Goal: Register for event/course

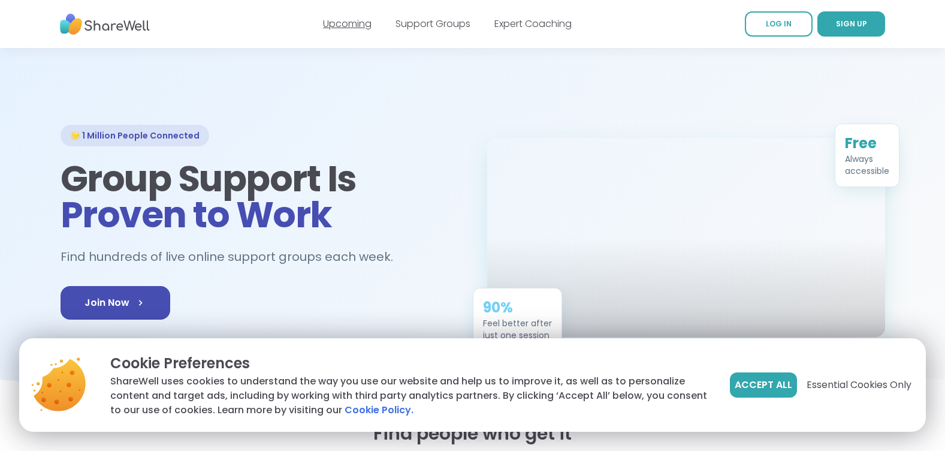
click at [349, 24] on link "Upcoming" at bounding box center [347, 24] width 49 height 14
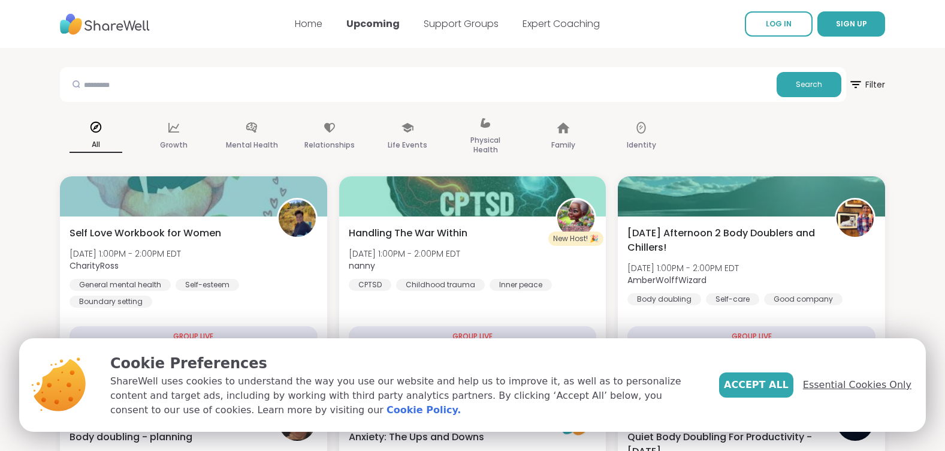
click at [852, 382] on span "Essential Cookies Only" at bounding box center [857, 385] width 108 height 14
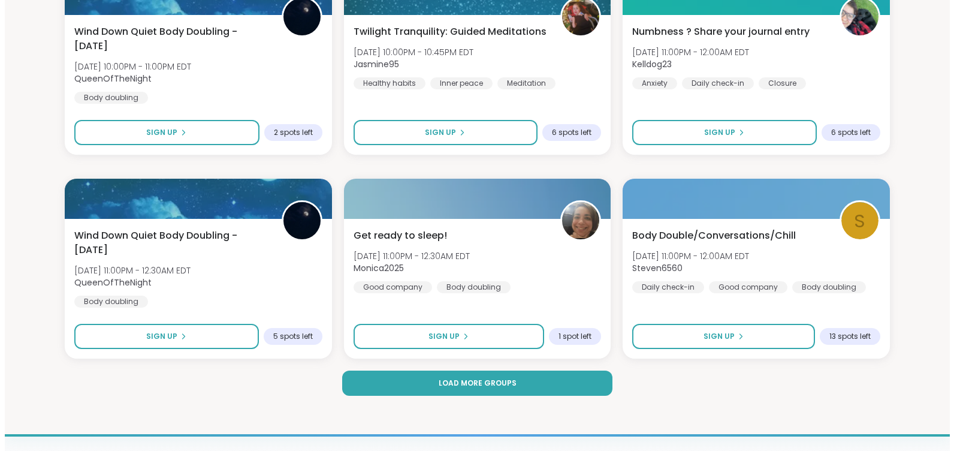
scroll to position [2337, 0]
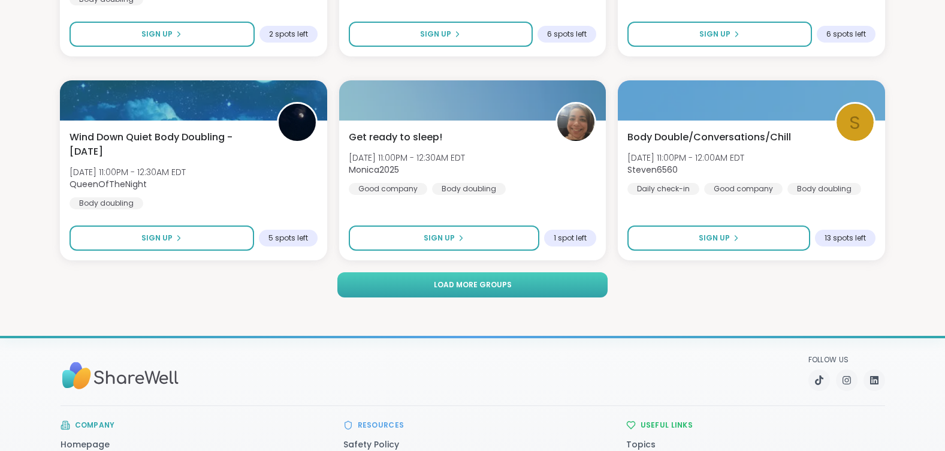
click at [480, 286] on span "Load more groups" at bounding box center [473, 284] width 78 height 11
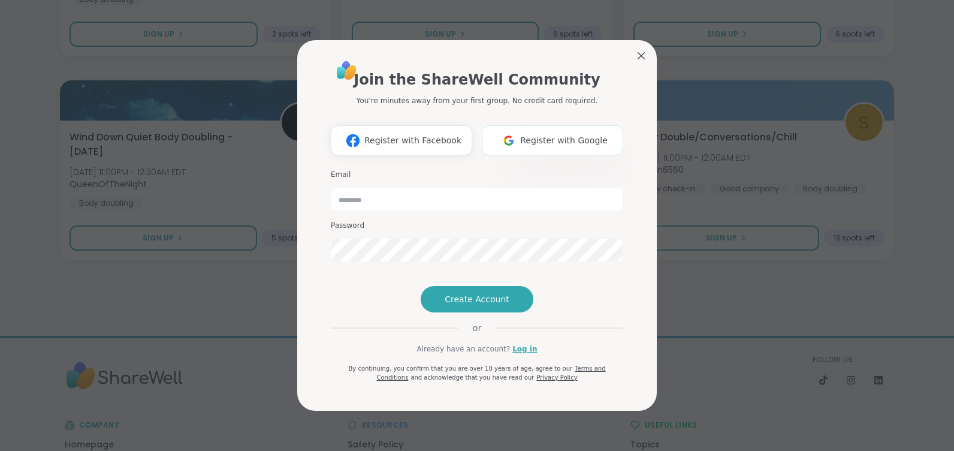
click at [585, 134] on span "Register with Google" at bounding box center [564, 140] width 88 height 13
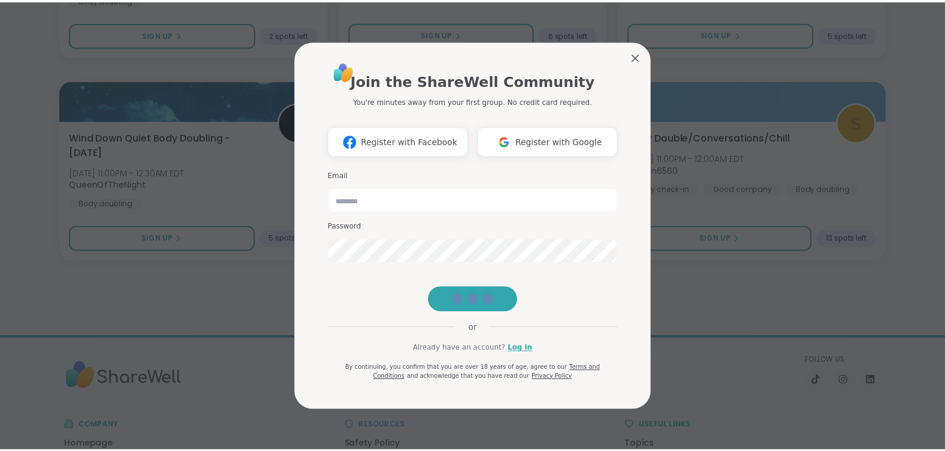
scroll to position [12, 0]
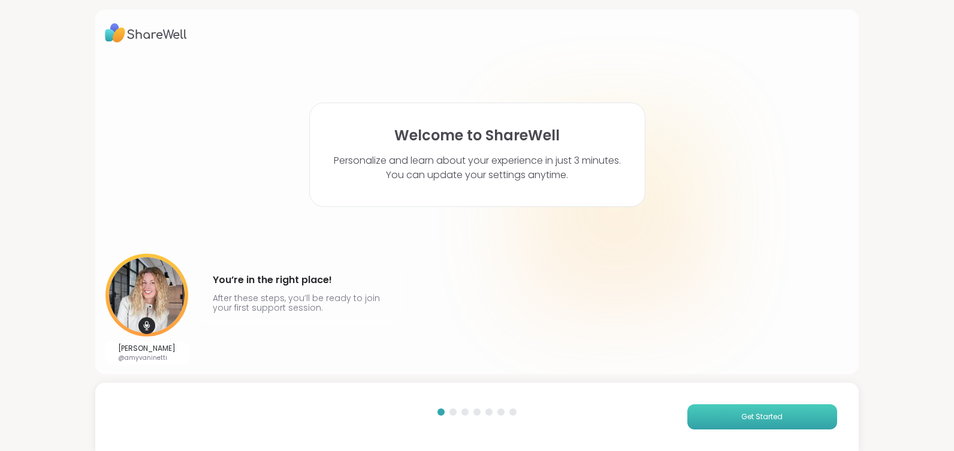
click at [737, 423] on button "Get Started" at bounding box center [762, 416] width 150 height 25
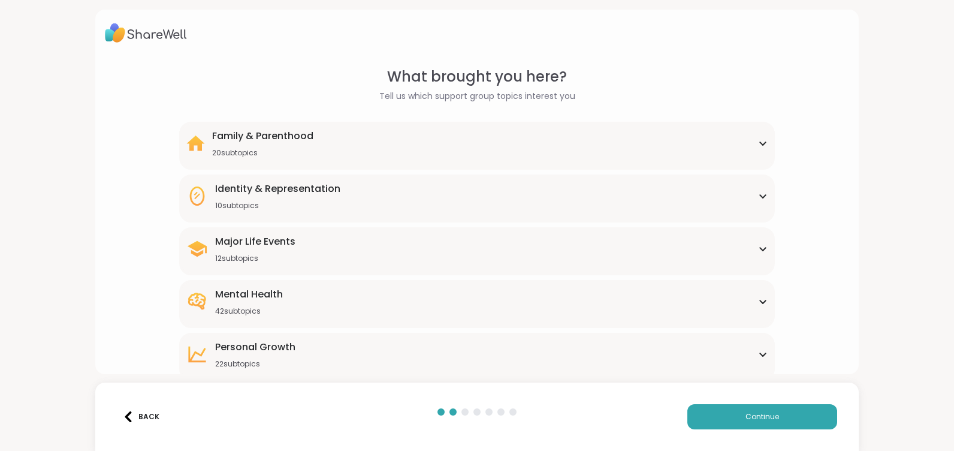
click at [282, 254] on div "12 subtopics" at bounding box center [255, 259] width 80 height 10
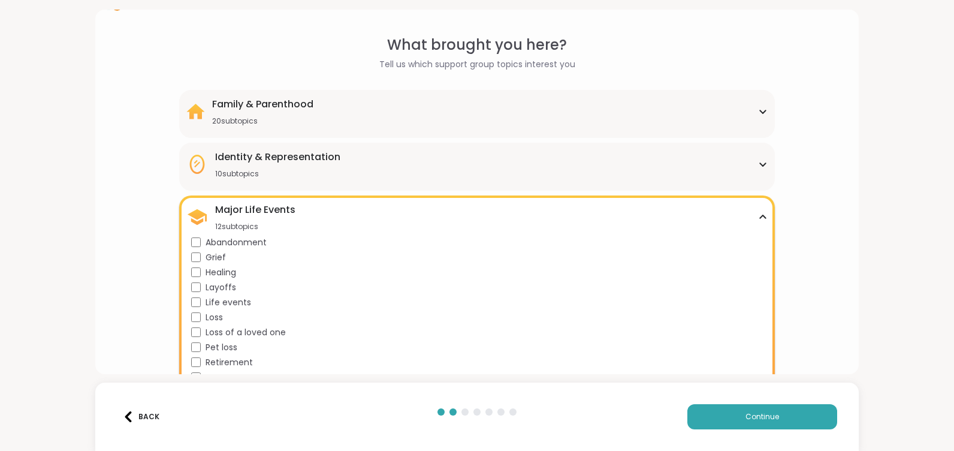
scroll to position [60, 0]
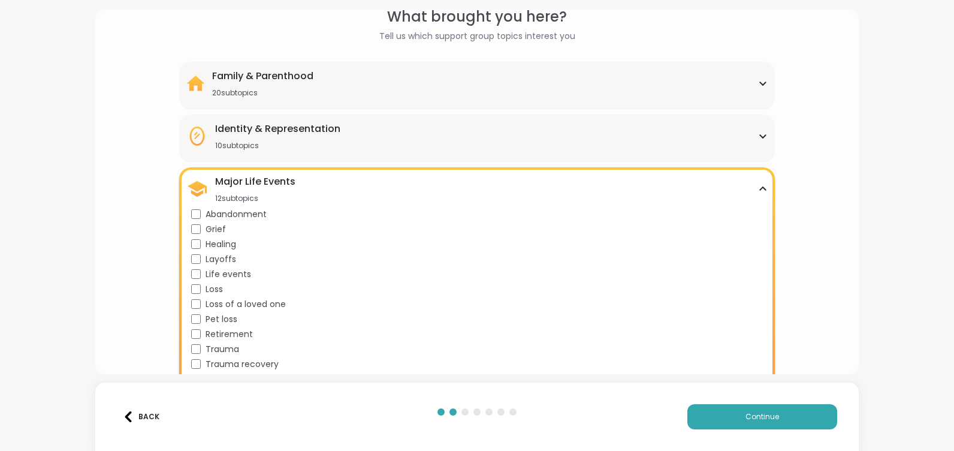
click at [216, 227] on span "Grief" at bounding box center [216, 229] width 20 height 13
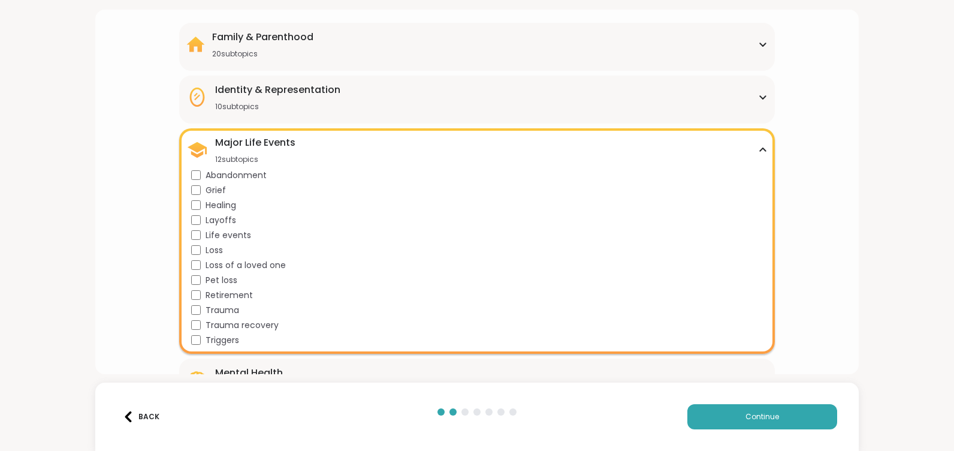
scroll to position [120, 0]
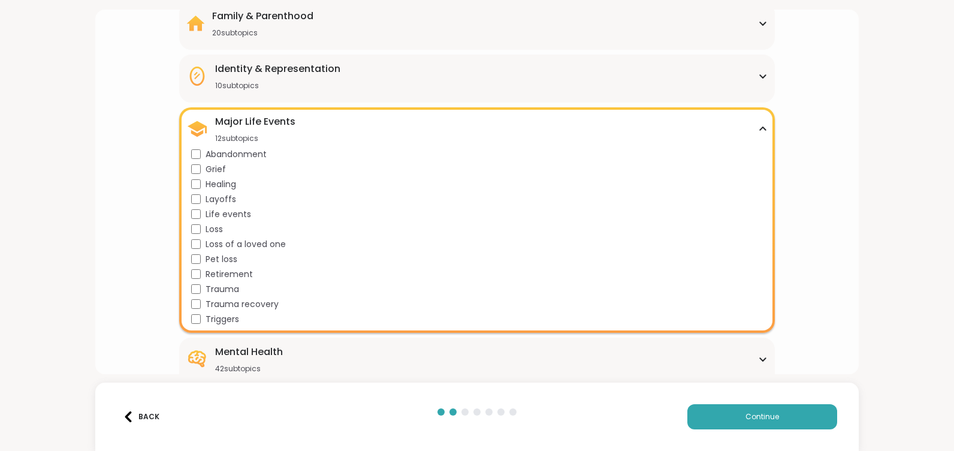
click at [271, 241] on span "Loss of a loved one" at bounding box center [246, 244] width 80 height 13
click at [229, 259] on span "Pet loss" at bounding box center [222, 259] width 32 height 13
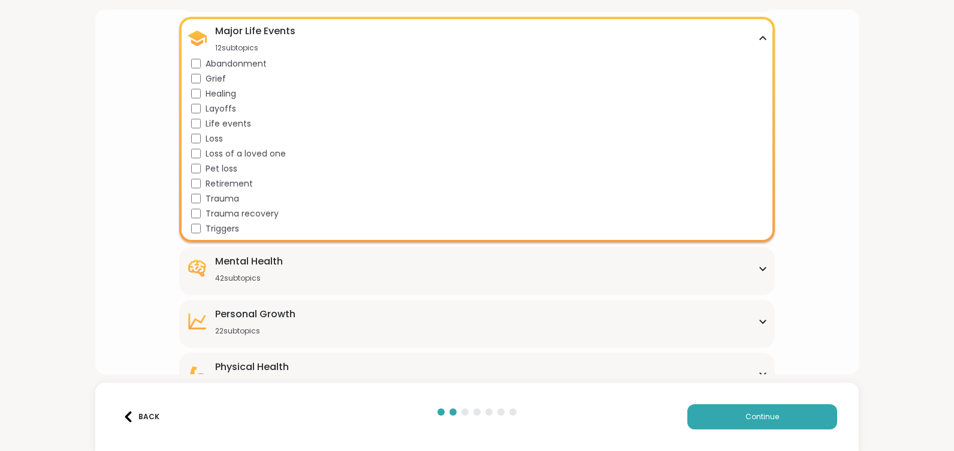
scroll to position [240, 0]
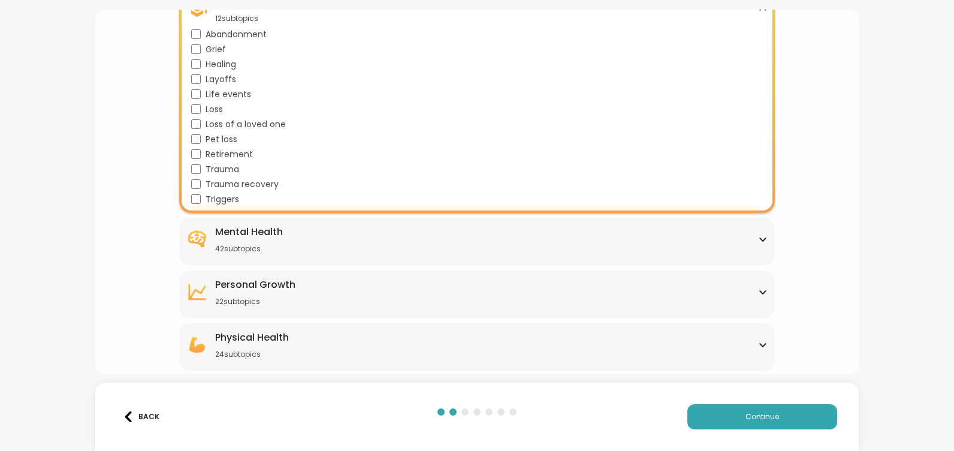
click at [695, 233] on div "Mental Health 42 subtopics" at bounding box center [476, 239] width 581 height 29
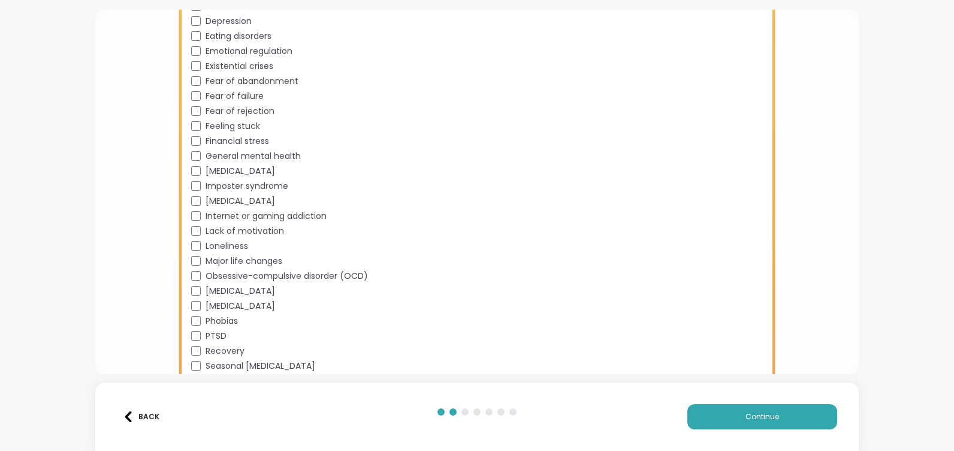
scroll to position [719, 0]
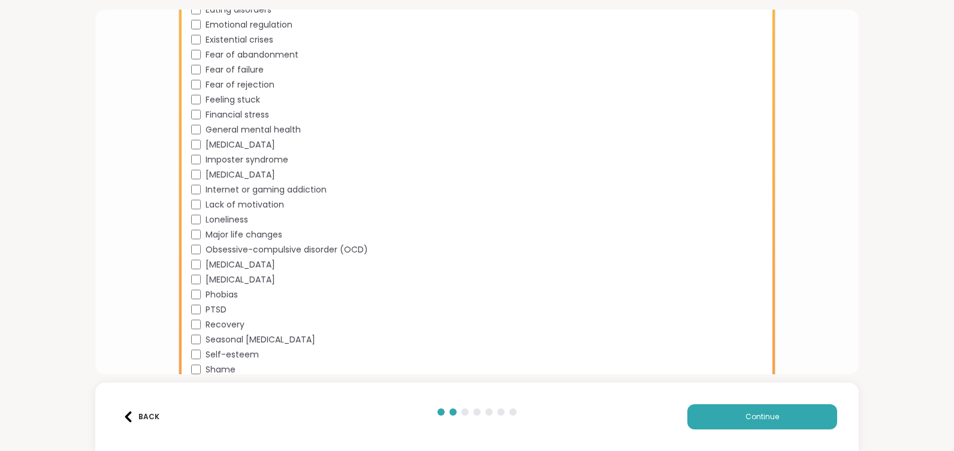
click at [234, 128] on span "General mental health" at bounding box center [253, 129] width 95 height 13
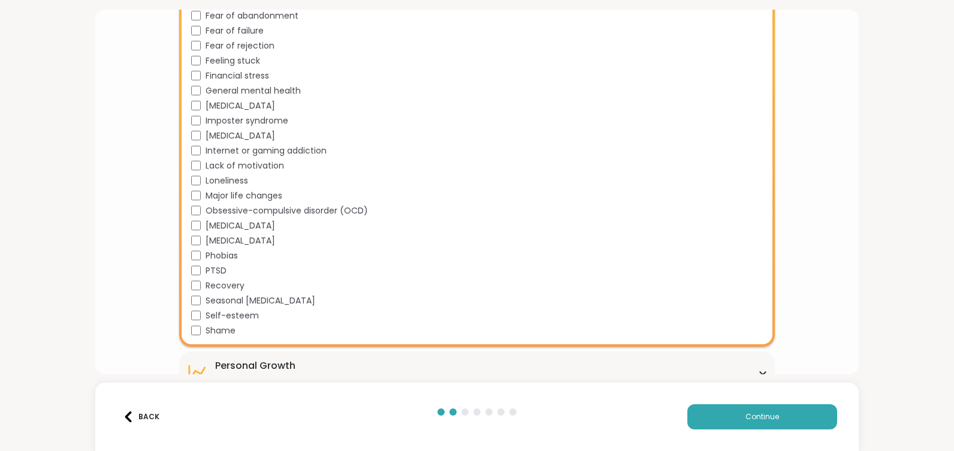
scroll to position [779, 0]
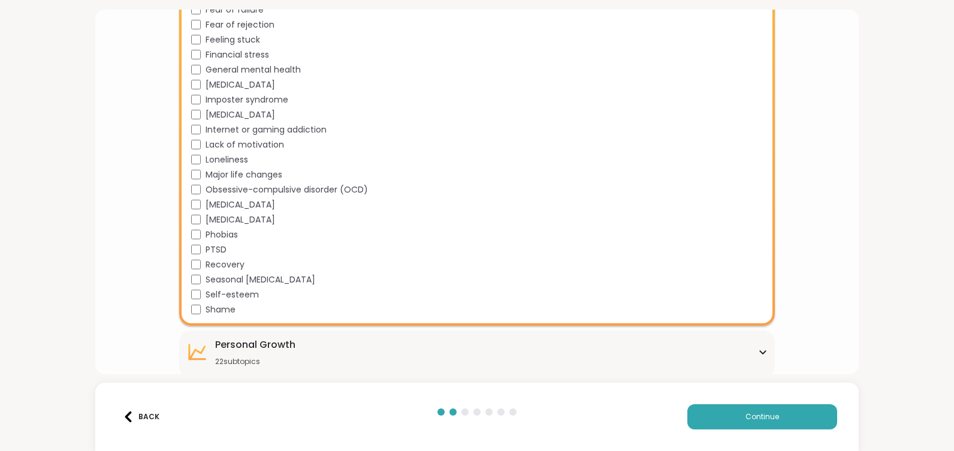
click at [237, 174] on span "Major life changes" at bounding box center [244, 174] width 77 height 13
click at [228, 292] on span "Self-esteem" at bounding box center [232, 294] width 53 height 13
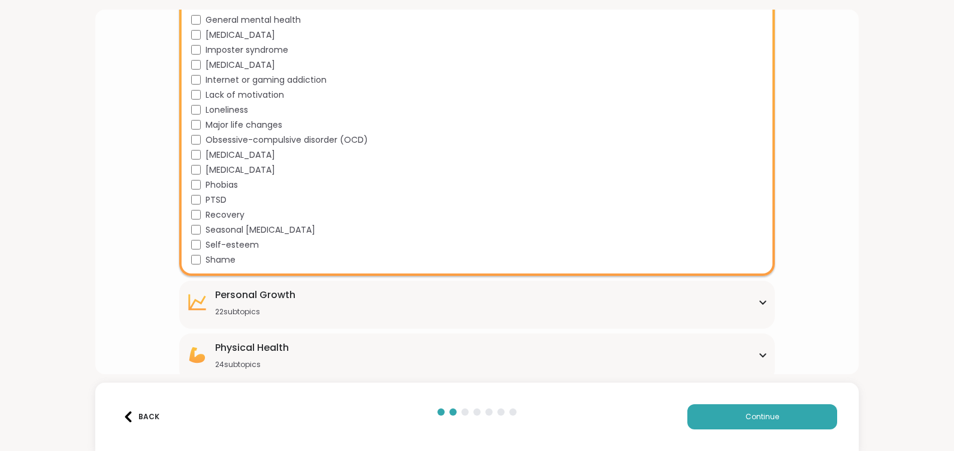
scroll to position [889, 0]
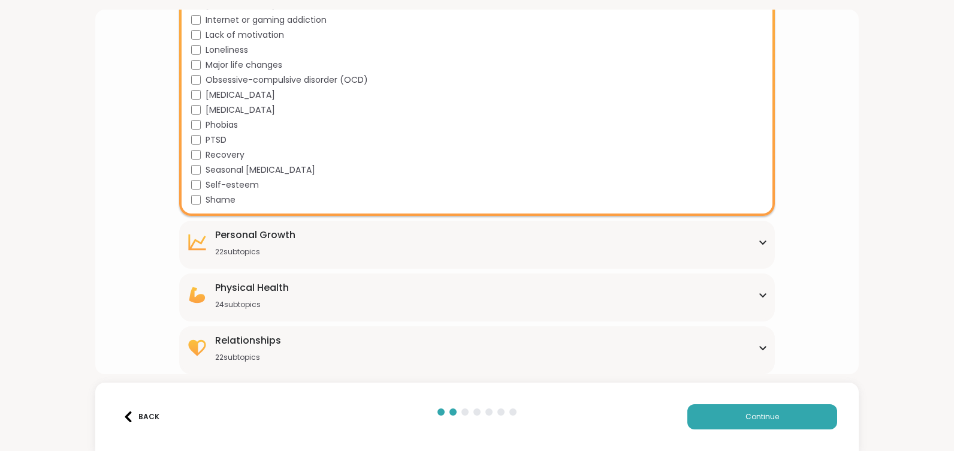
click at [740, 236] on div "[MEDICAL_DATA] 22 subtopics" at bounding box center [476, 242] width 581 height 29
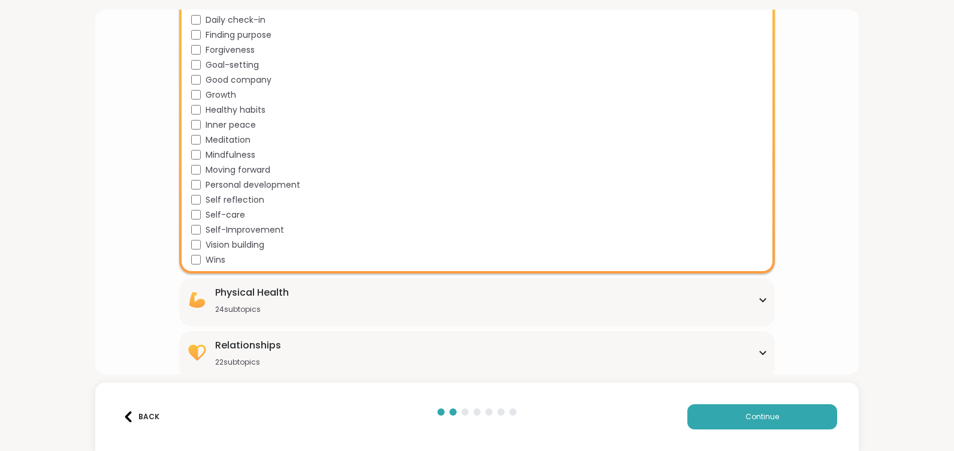
scroll to position [1216, 0]
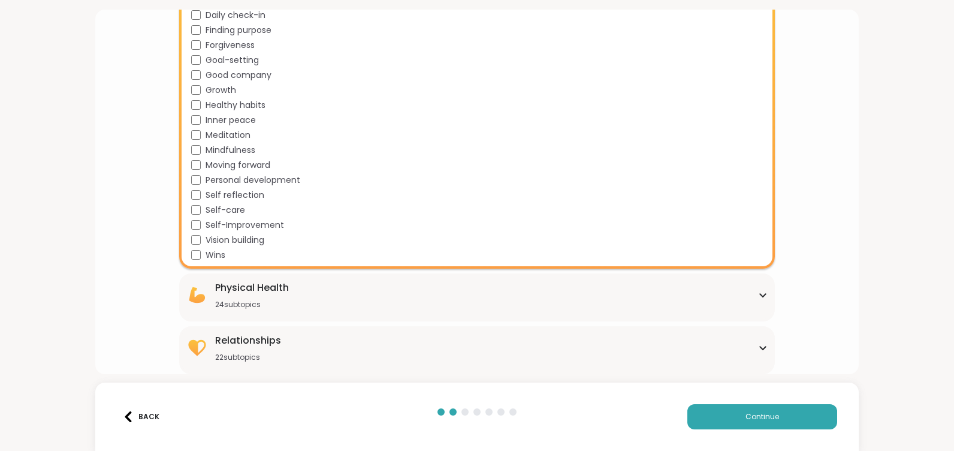
click at [433, 304] on div "Physical Health 24 subtopics" at bounding box center [476, 294] width 581 height 29
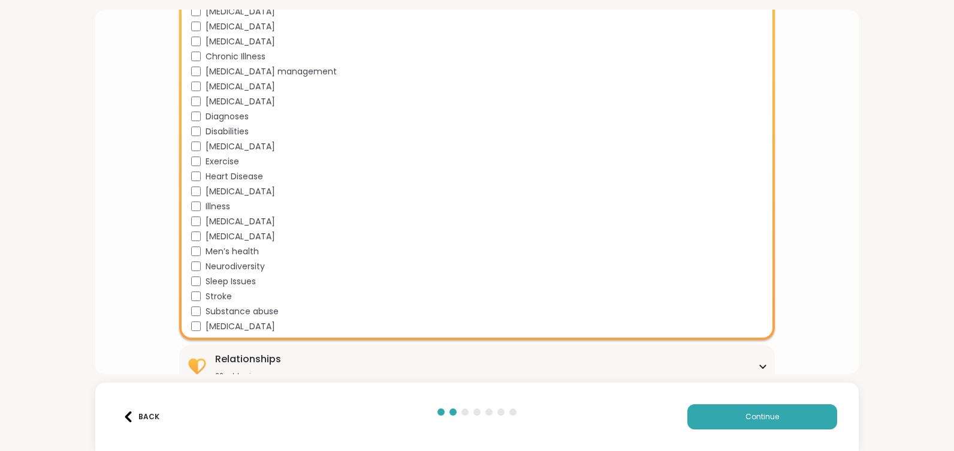
scroll to position [1573, 0]
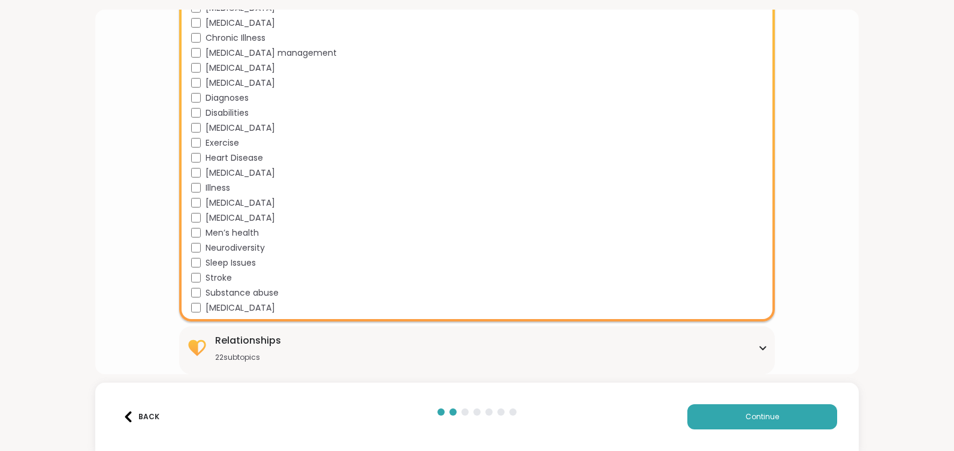
click at [321, 336] on div "Relationships 22 subtopics" at bounding box center [476, 347] width 581 height 29
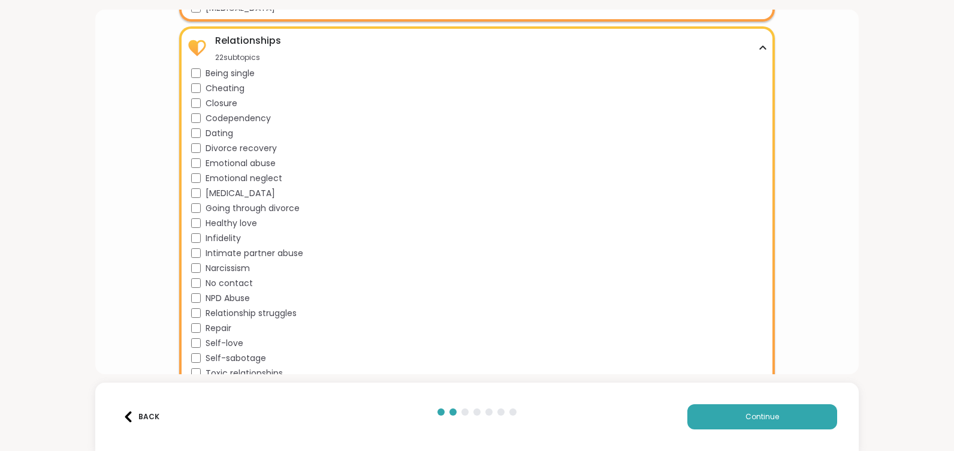
scroll to position [1900, 0]
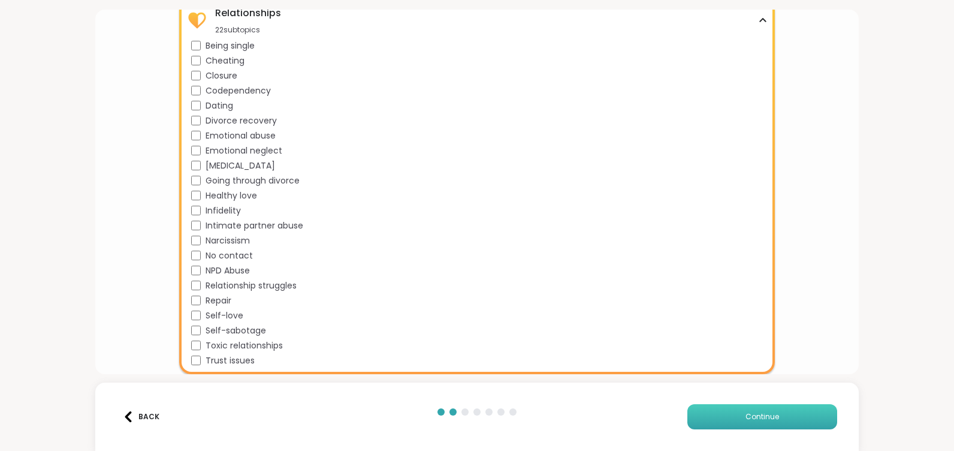
click at [735, 416] on button "Continue" at bounding box center [762, 416] width 150 height 25
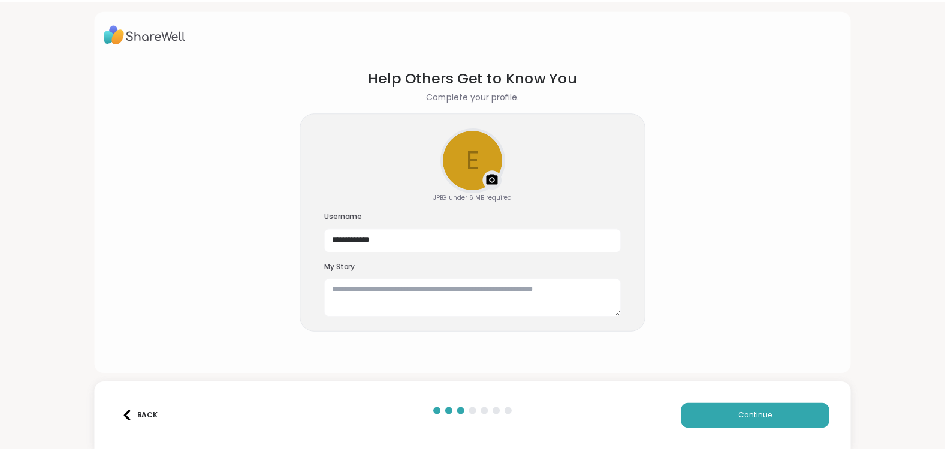
scroll to position [0, 0]
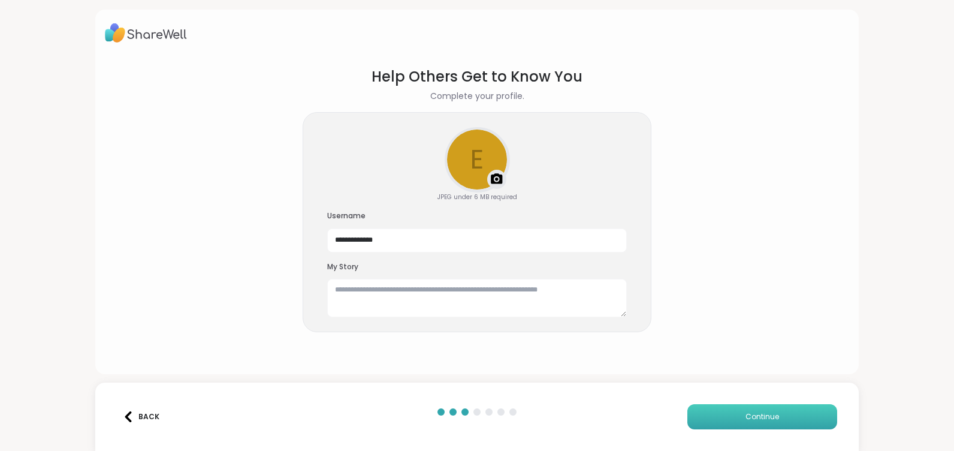
click at [730, 409] on button "Continue" at bounding box center [762, 416] width 150 height 25
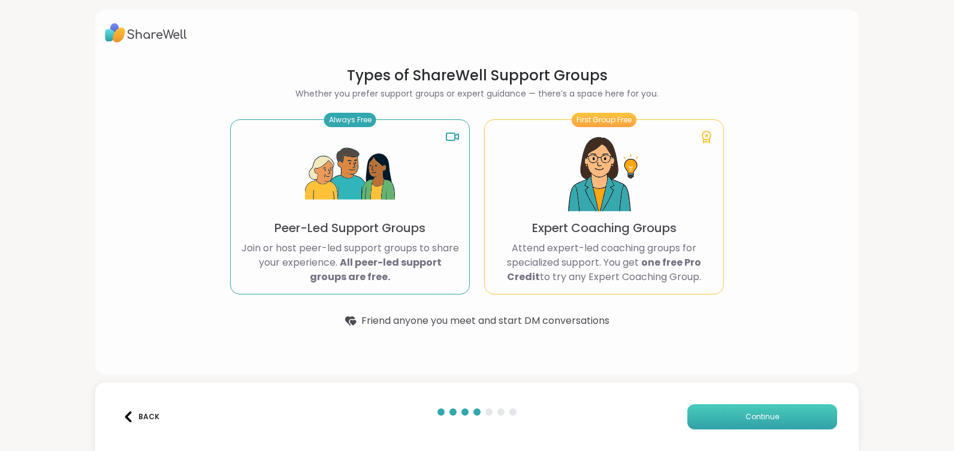
click at [746, 418] on span "Continue" at bounding box center [763, 416] width 34 height 11
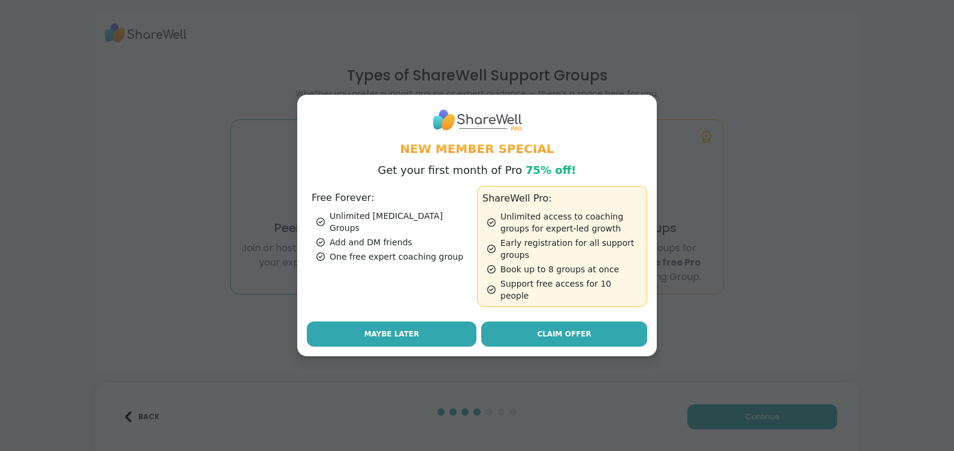
click at [369, 328] on span "Maybe Later" at bounding box center [391, 333] width 55 height 11
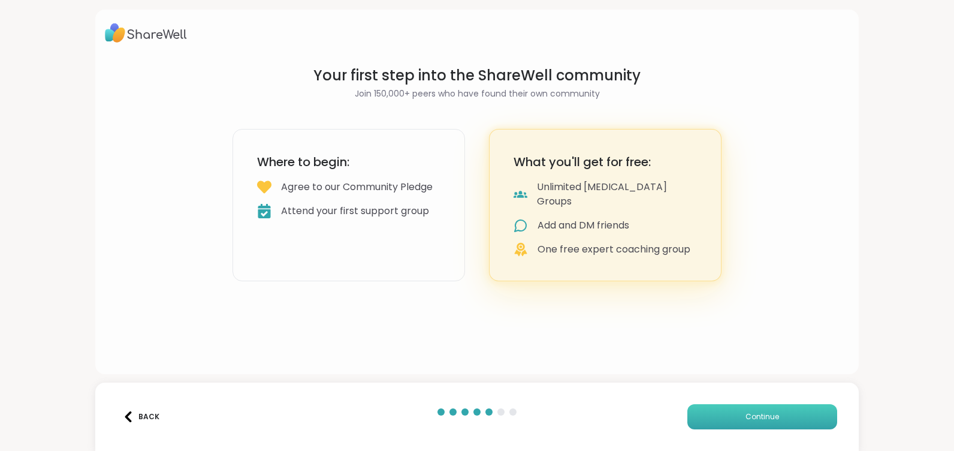
click at [767, 418] on span "Continue" at bounding box center [763, 416] width 34 height 11
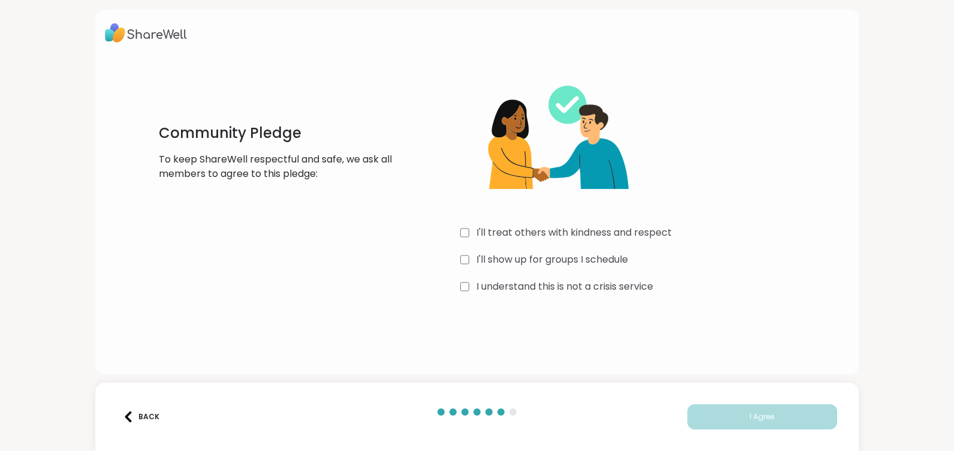
click at [576, 224] on div "I'll treat others with kindness and respect I'll show up for groups I schedule …" at bounding box center [639, 181] width 359 height 231
click at [572, 232] on label "I'll treat others with kindness and respect" at bounding box center [573, 232] width 195 height 14
click at [565, 252] on label "I'll show up for groups I schedule" at bounding box center [552, 259] width 152 height 14
click at [571, 289] on label "I understand this is not a crisis service" at bounding box center [564, 286] width 177 height 14
click at [750, 414] on span "I Agree" at bounding box center [762, 416] width 25 height 11
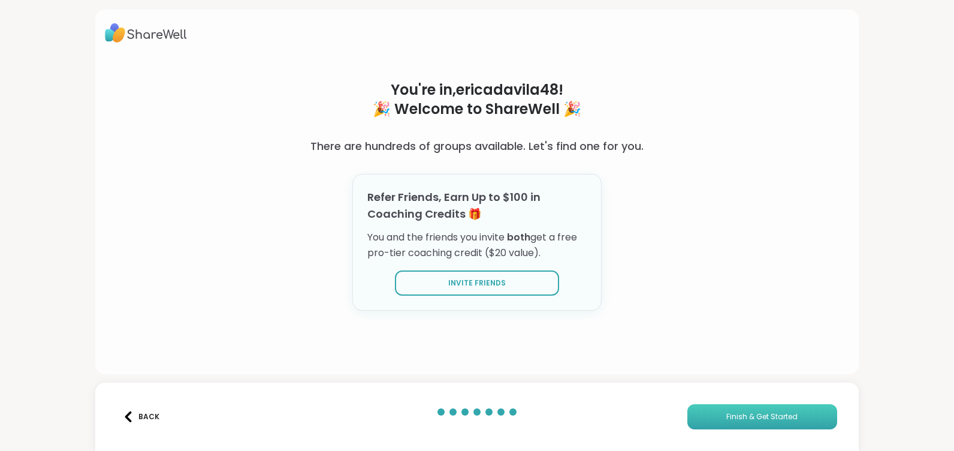
click at [743, 420] on span "Finish & Get Started" at bounding box center [761, 416] width 71 height 11
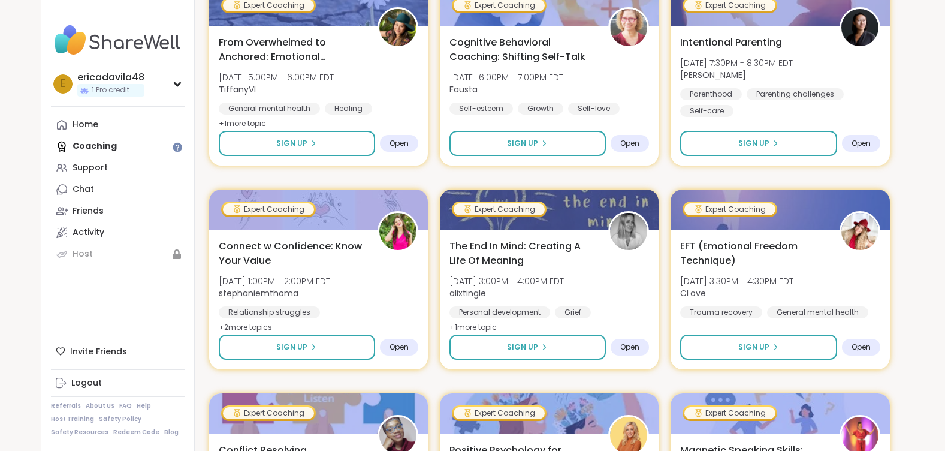
scroll to position [240, 0]
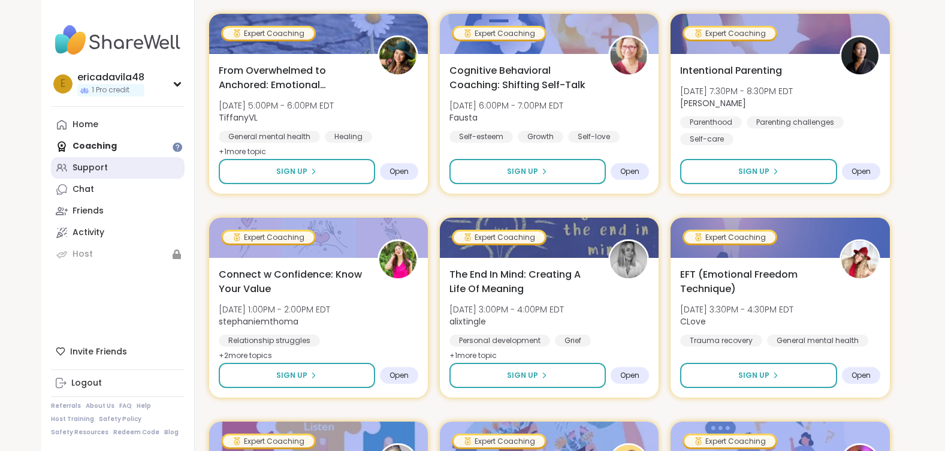
click at [108, 170] on link "Support" at bounding box center [118, 168] width 134 height 22
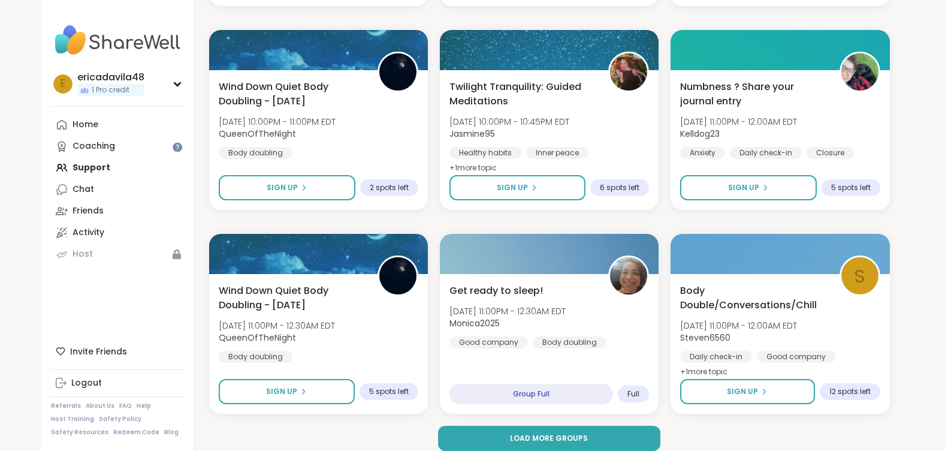
scroll to position [2252, 0]
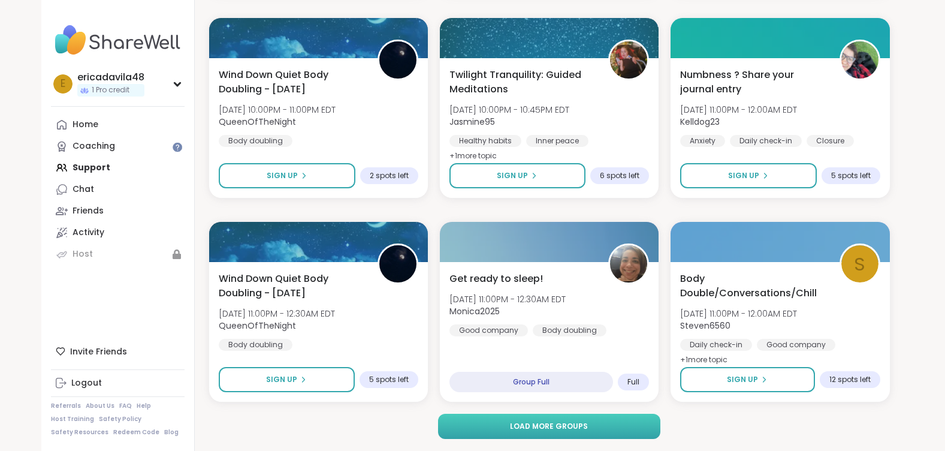
click at [529, 432] on button "Load more groups" at bounding box center [549, 426] width 222 height 25
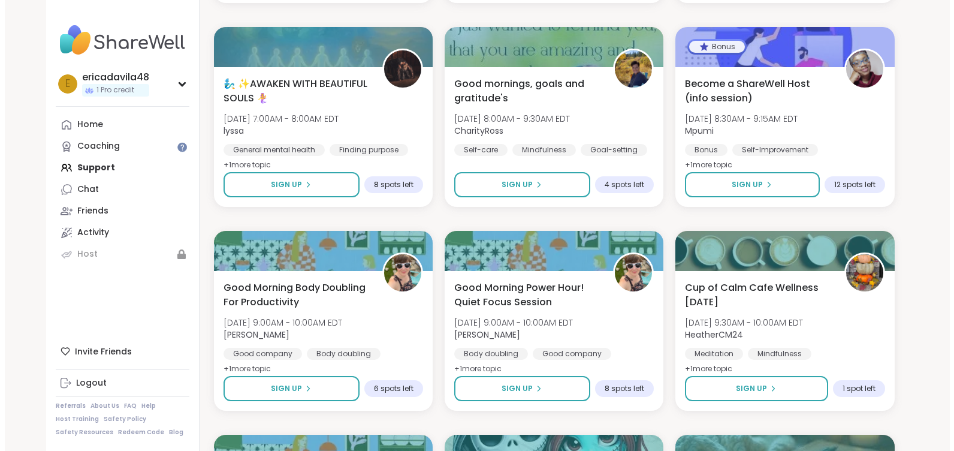
scroll to position [2671, 0]
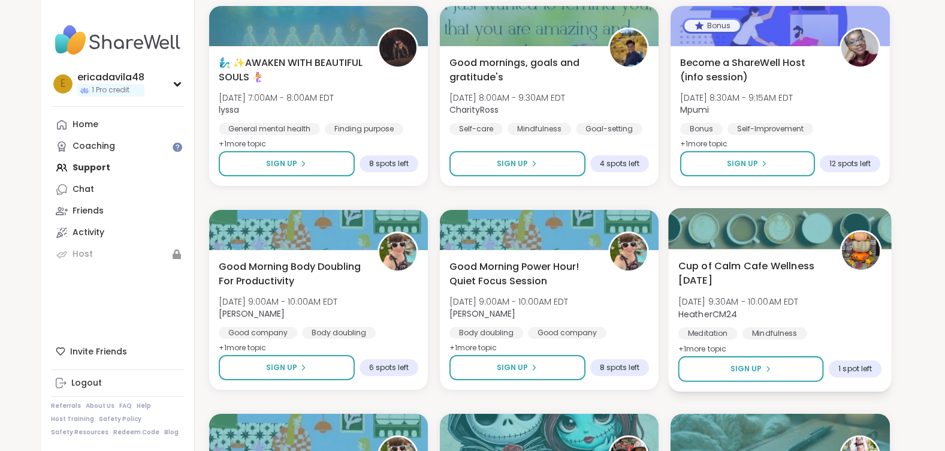
click at [761, 274] on span "Cup of Calm Cafe Wellness [DATE]" at bounding box center [752, 272] width 149 height 29
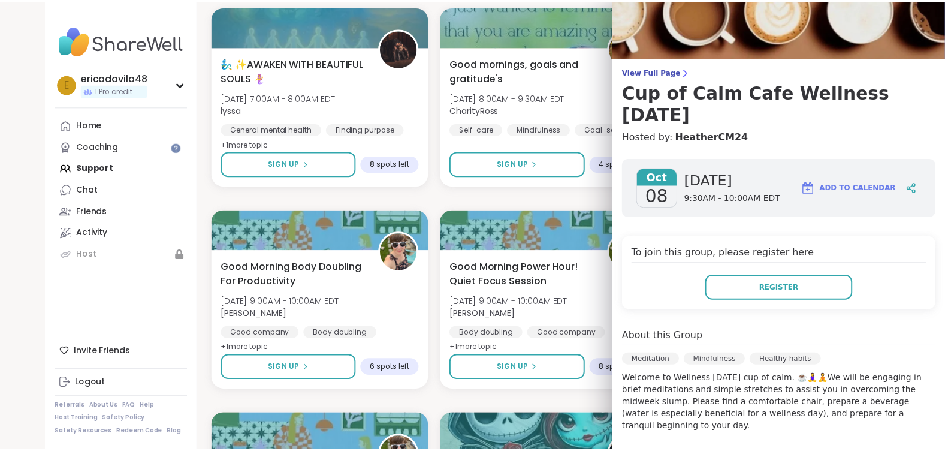
scroll to position [60, 0]
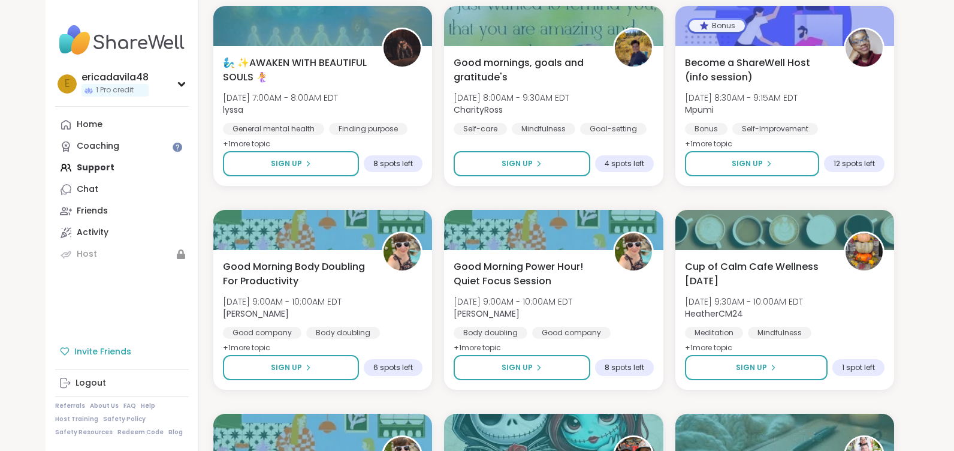
click at [163, 342] on div "Invite Friends" at bounding box center [122, 351] width 134 height 22
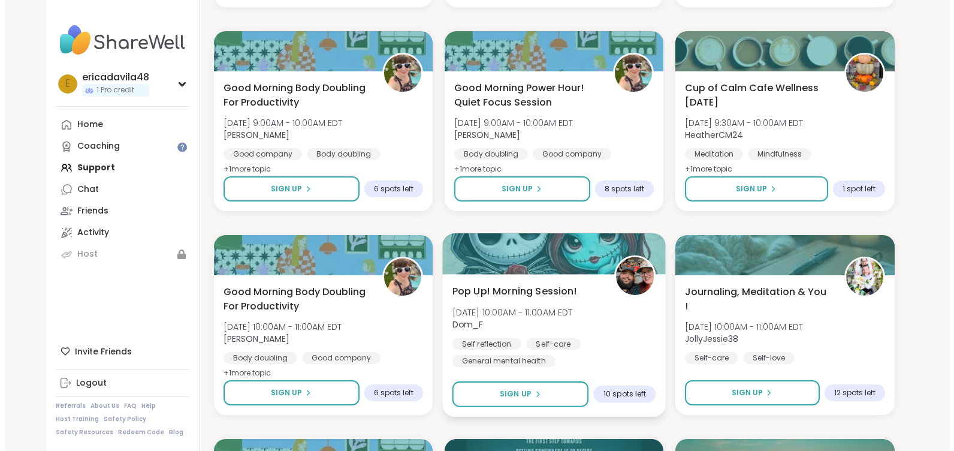
scroll to position [2851, 0]
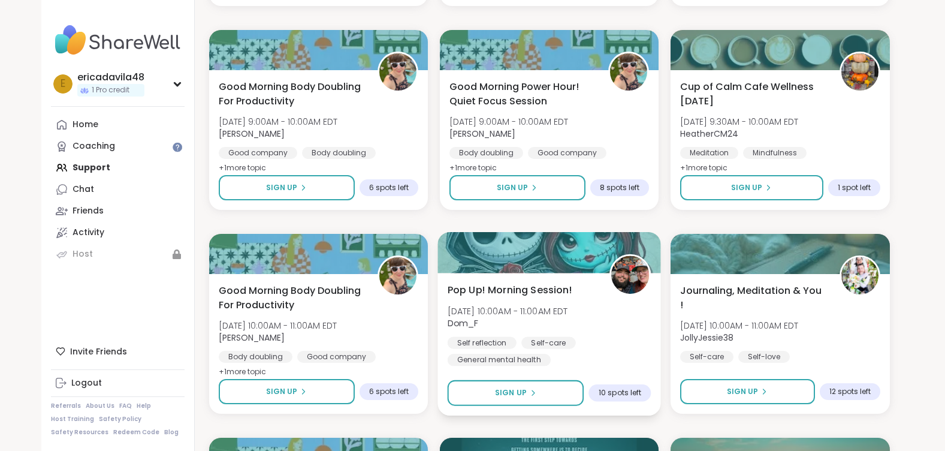
click at [498, 288] on span "Pop Up! Morning Session!" at bounding box center [509, 289] width 125 height 14
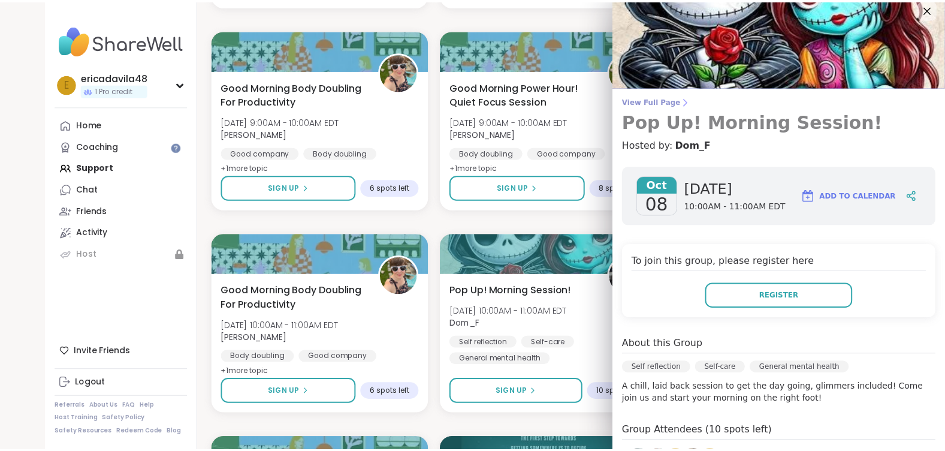
scroll to position [0, 0]
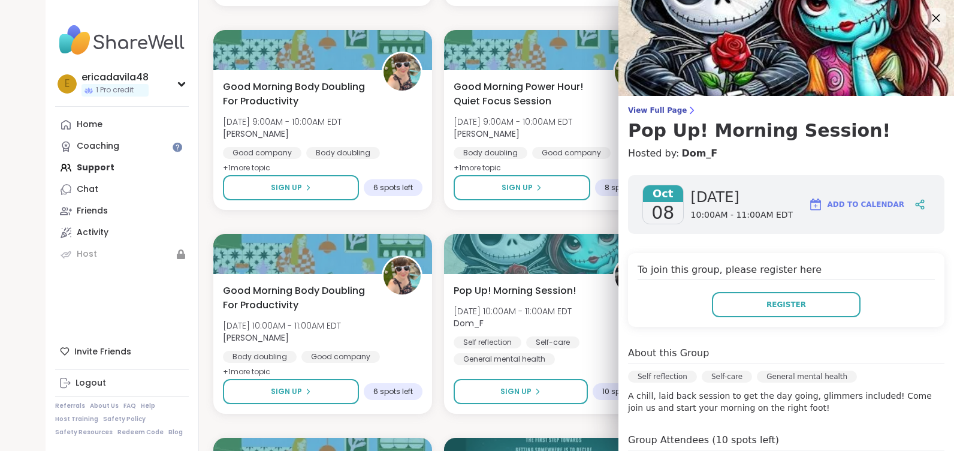
click at [933, 17] on icon at bounding box center [937, 18] width 8 height 8
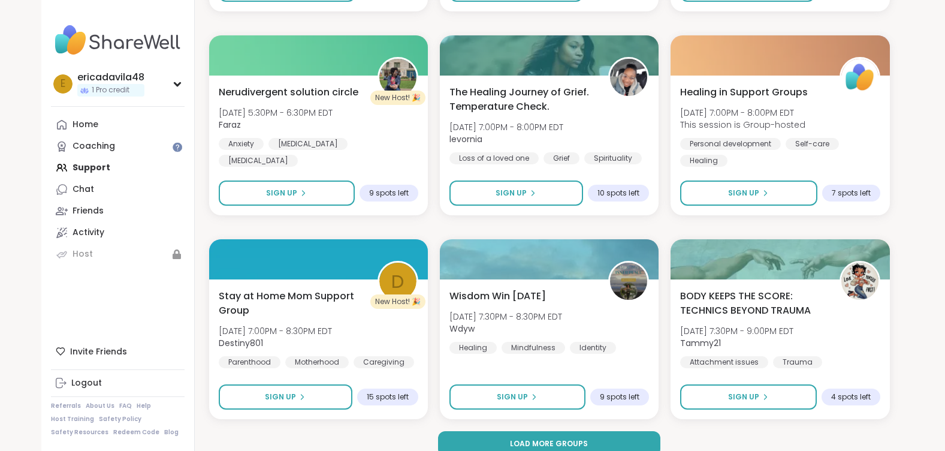
scroll to position [4697, 0]
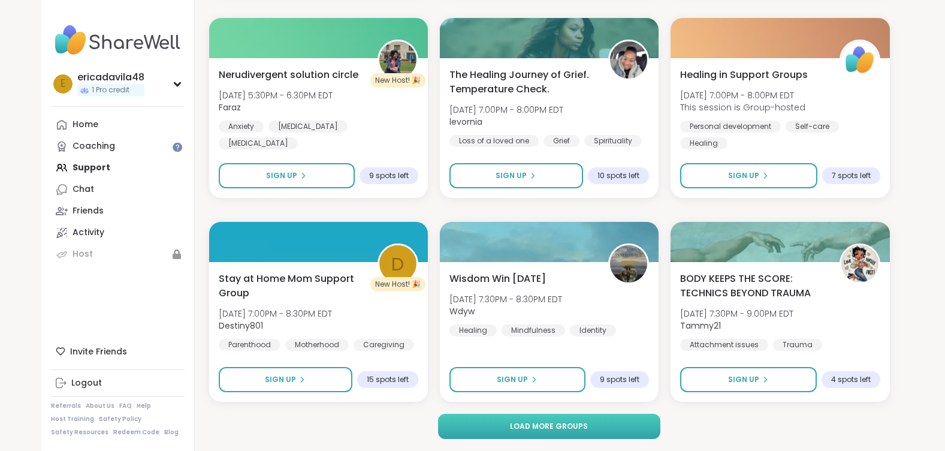
click at [538, 421] on span "Load more groups" at bounding box center [549, 426] width 78 height 11
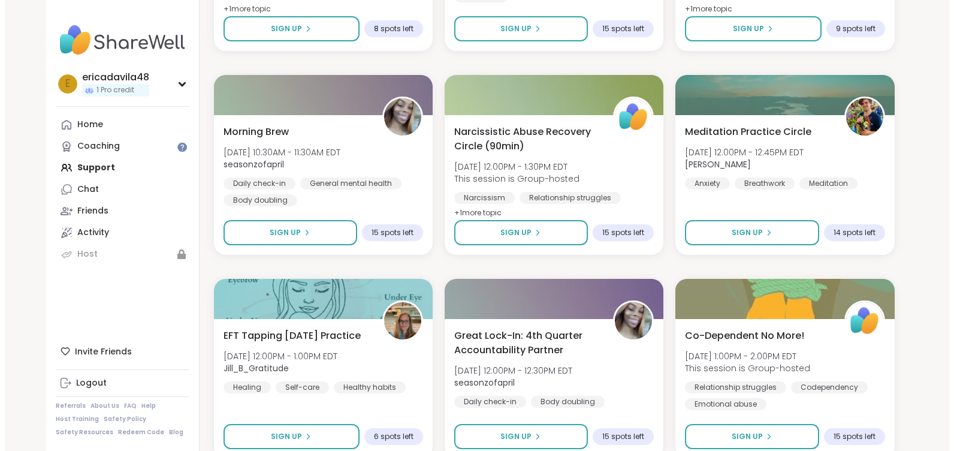
scroll to position [6495, 0]
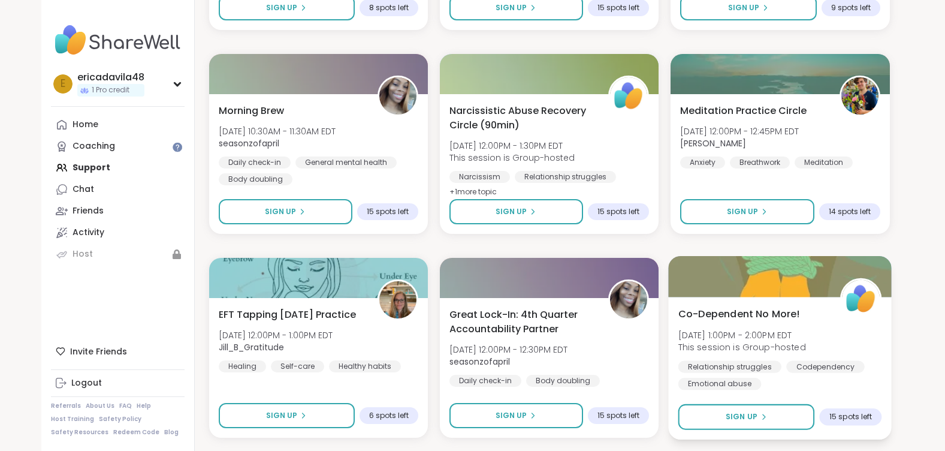
click at [719, 306] on div "Co-Dependent No More! [DATE] 1:00PM - 2:00PM EDT This session is Group-hosted R…" at bounding box center [781, 368] width 224 height 143
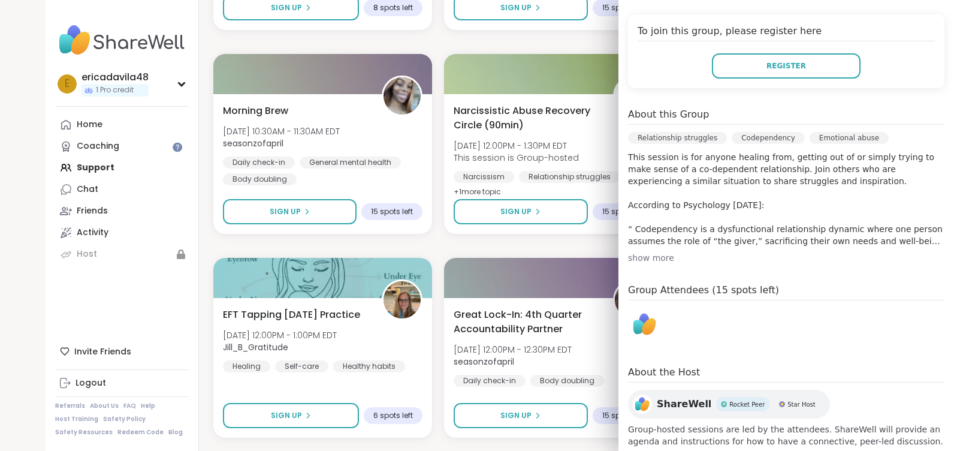
scroll to position [240, 0]
click at [631, 255] on div "show more" at bounding box center [786, 257] width 316 height 12
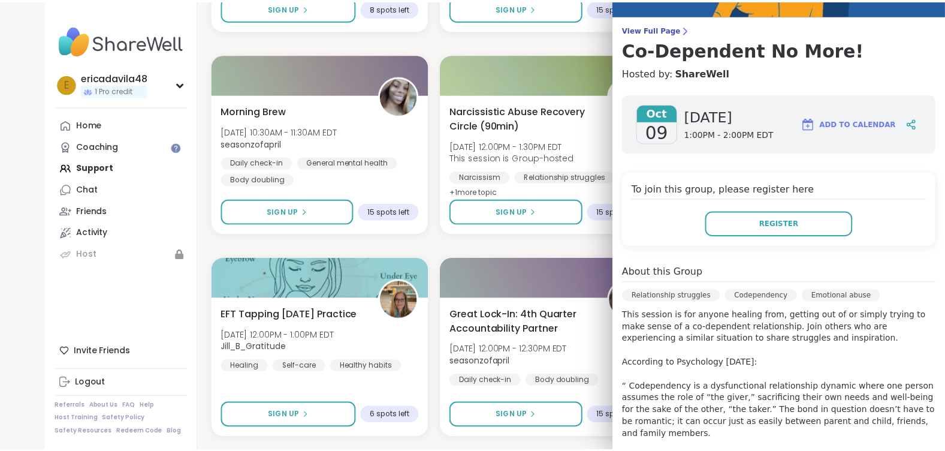
scroll to position [0, 0]
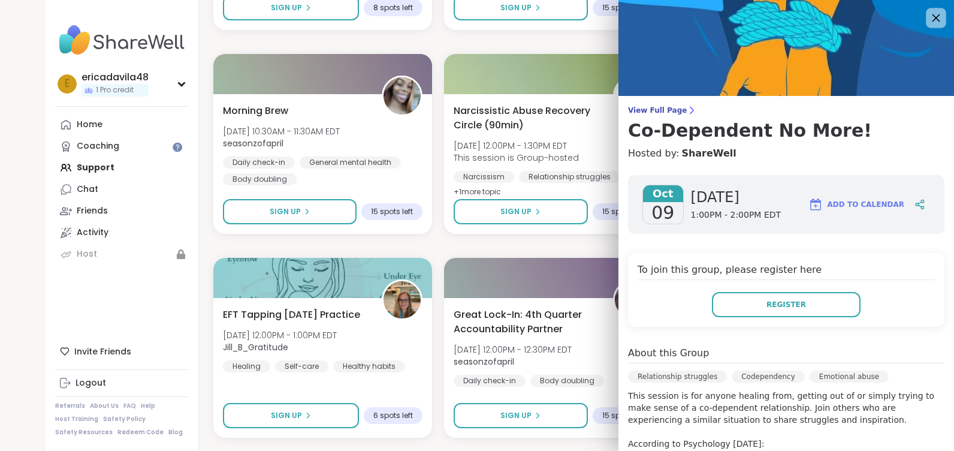
click at [928, 18] on icon at bounding box center [935, 17] width 15 height 15
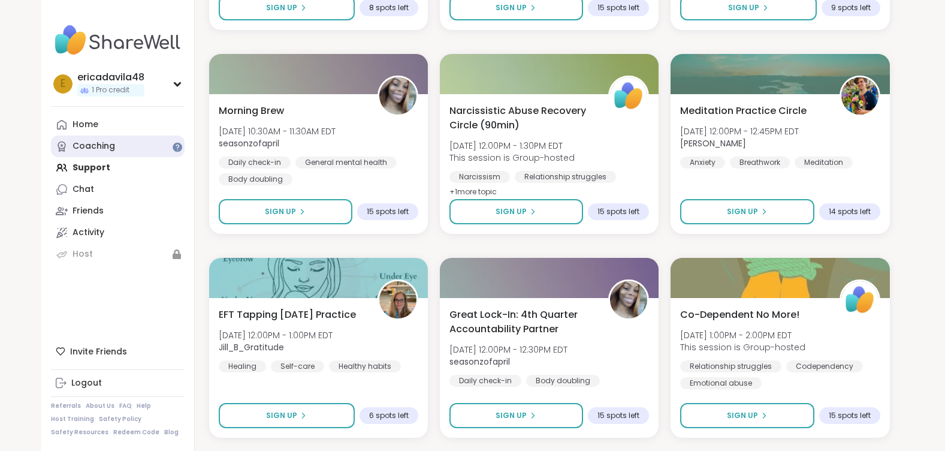
click at [100, 146] on div "Coaching" at bounding box center [94, 146] width 43 height 12
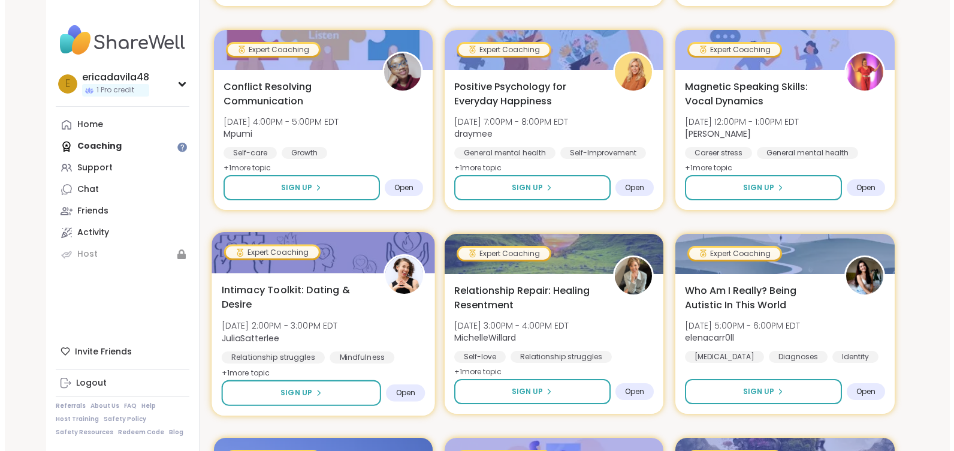
scroll to position [659, 0]
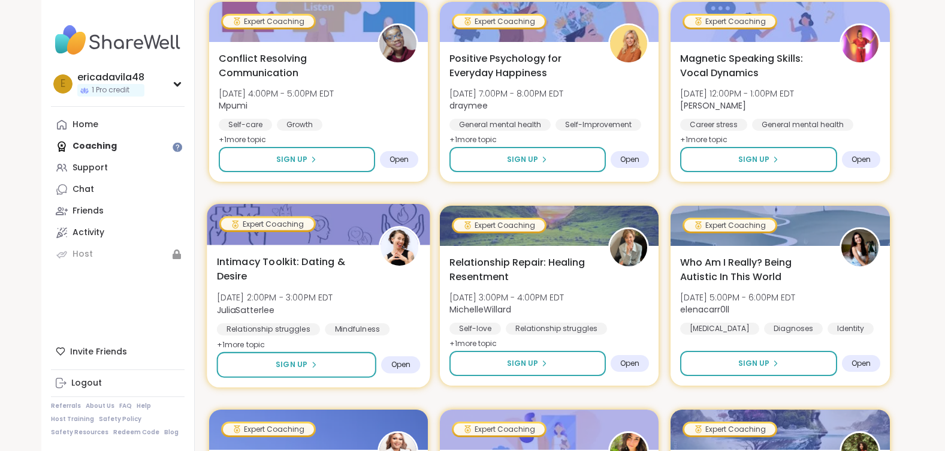
click at [324, 270] on span "Intimacy Toolkit: Dating & Desire" at bounding box center [290, 268] width 149 height 29
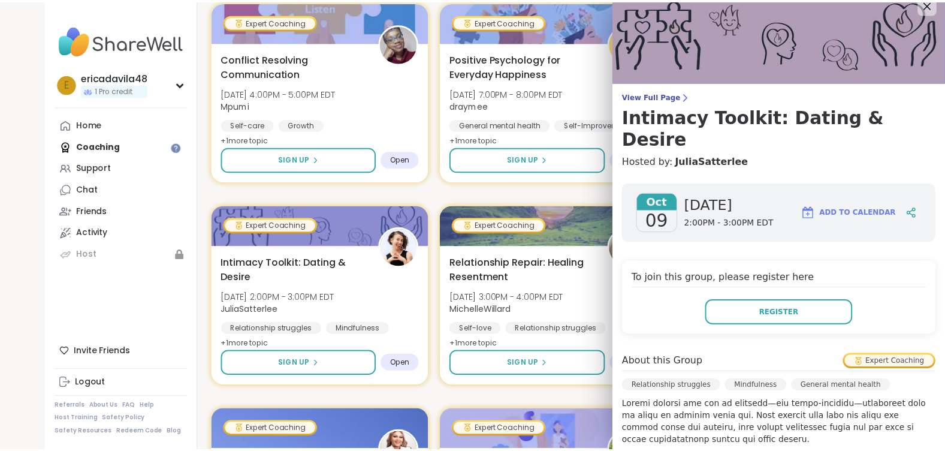
scroll to position [0, 0]
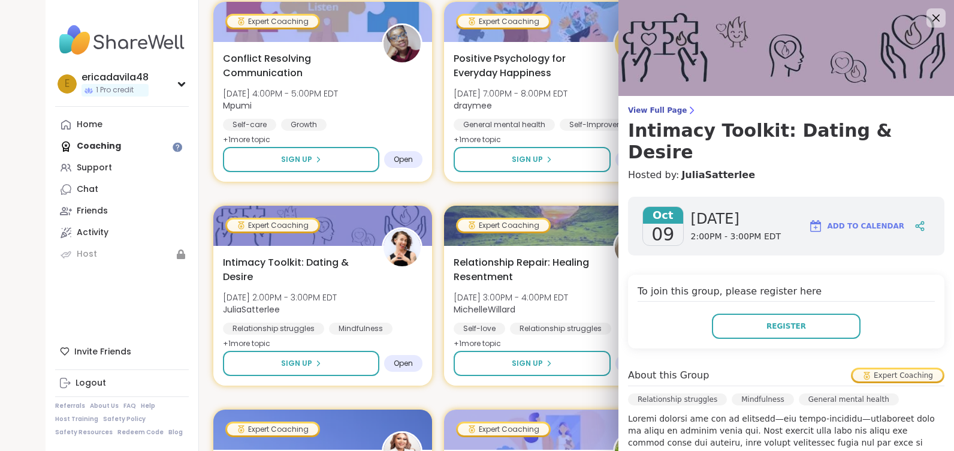
drag, startPoint x: 918, startPoint y: 20, endPoint x: 905, endPoint y: 22, distance: 13.3
click at [929, 20] on icon at bounding box center [936, 18] width 14 height 14
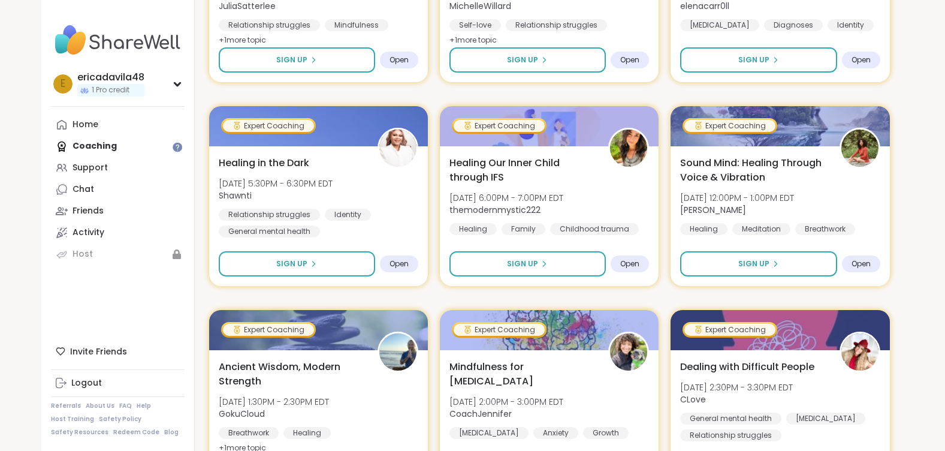
scroll to position [959, 0]
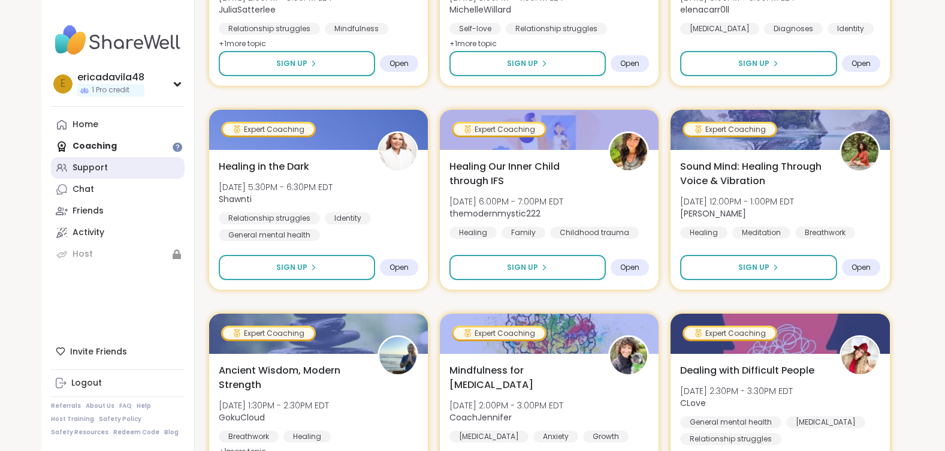
click at [105, 170] on div "Support" at bounding box center [90, 168] width 35 height 12
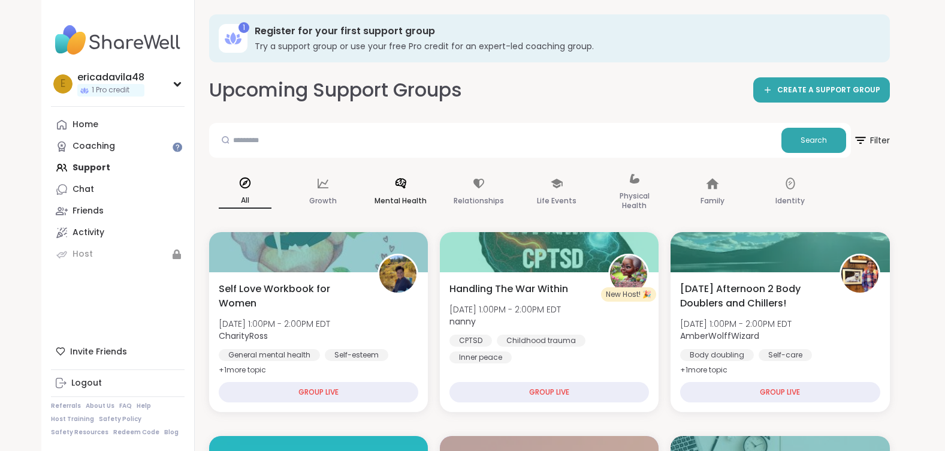
click at [402, 189] on icon at bounding box center [400, 183] width 13 height 13
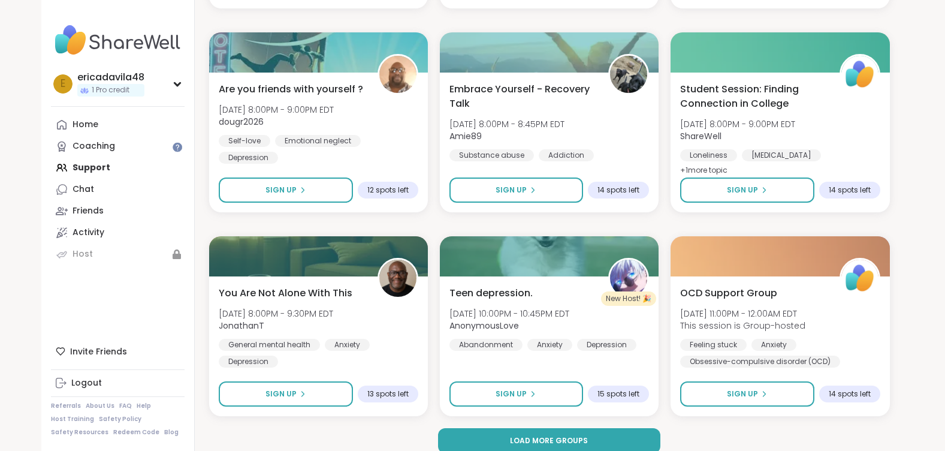
scroll to position [2277, 0]
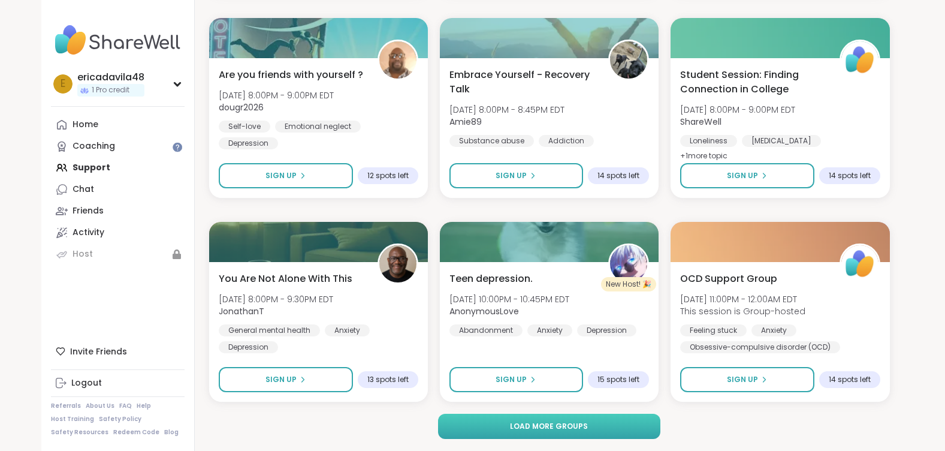
click at [532, 429] on span "Load more groups" at bounding box center [549, 426] width 78 height 11
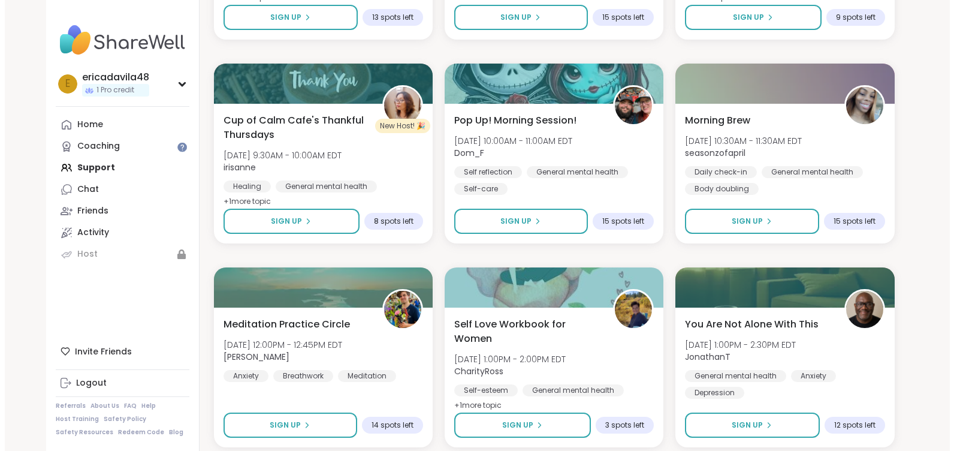
scroll to position [2876, 0]
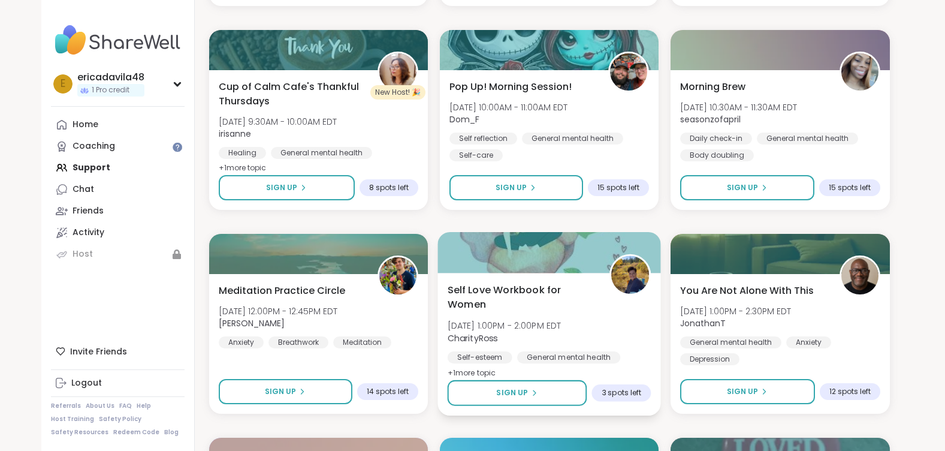
click at [525, 302] on span "Self Love Workbook for Women" at bounding box center [521, 296] width 149 height 29
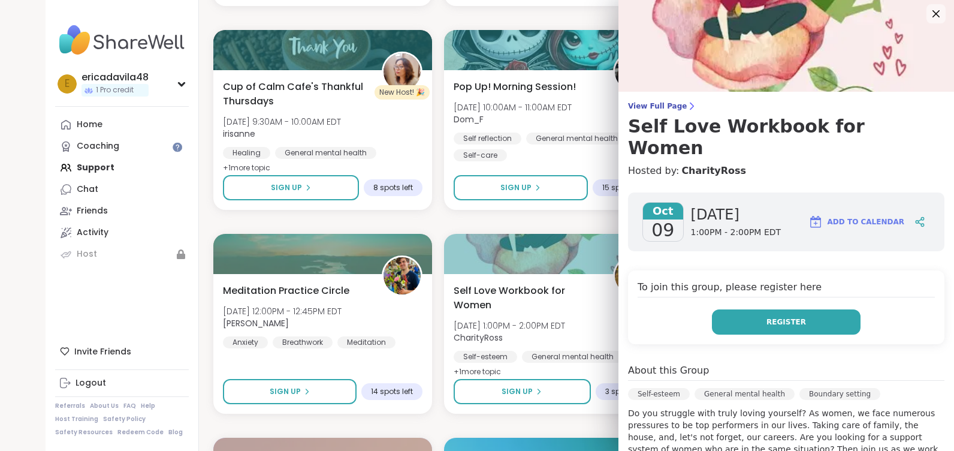
scroll to position [0, 0]
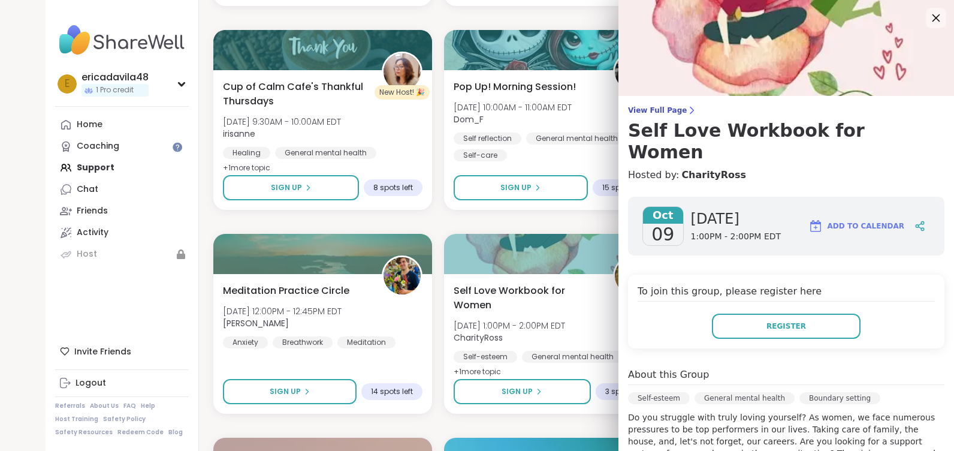
click at [928, 16] on icon at bounding box center [935, 17] width 15 height 15
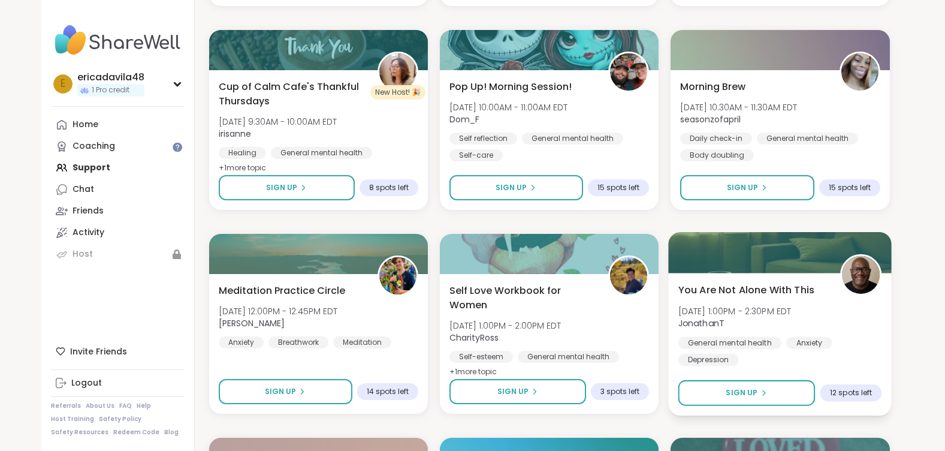
click at [744, 270] on div at bounding box center [781, 252] width 224 height 41
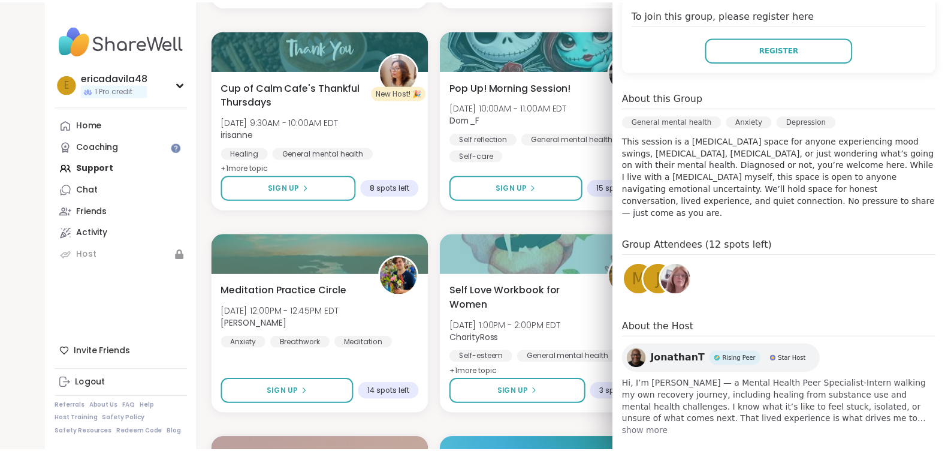
scroll to position [259, 0]
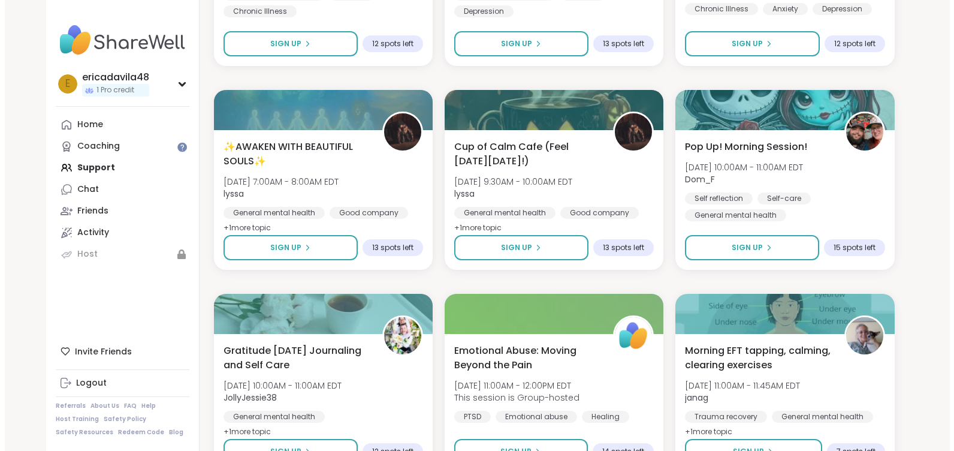
scroll to position [3895, 0]
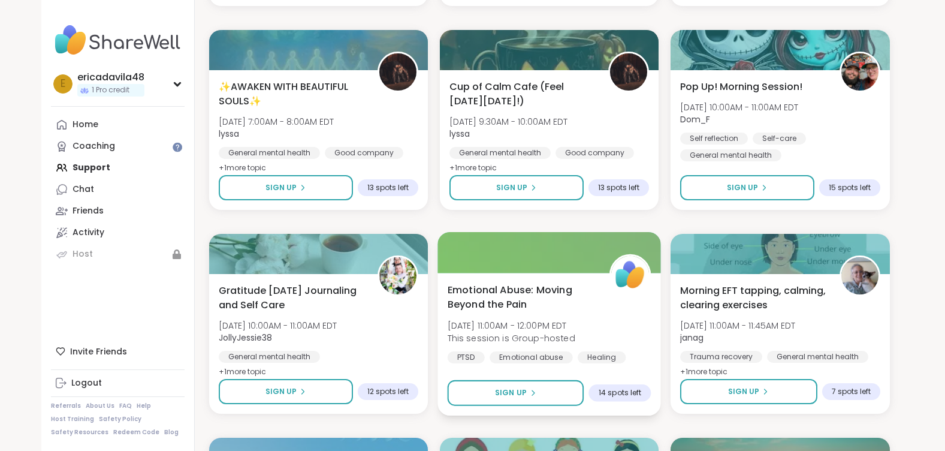
click at [520, 292] on span "Emotional Abuse: Moving Beyond the Pain" at bounding box center [521, 296] width 149 height 29
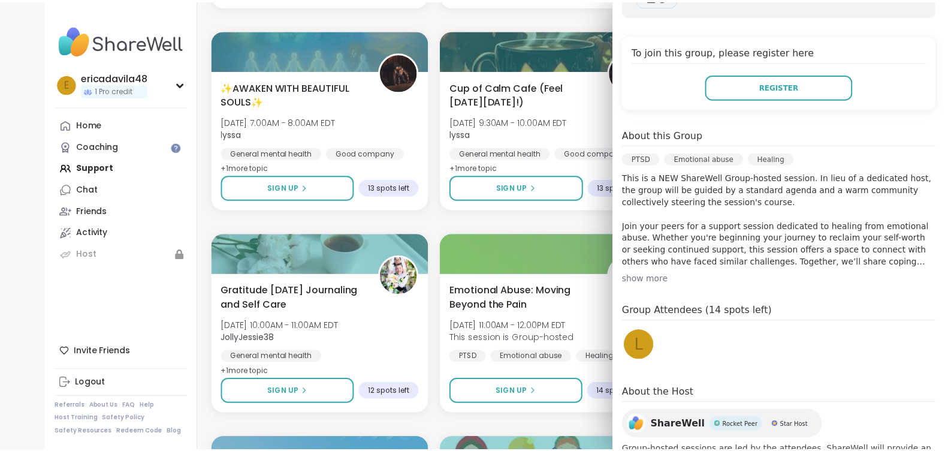
scroll to position [285, 0]
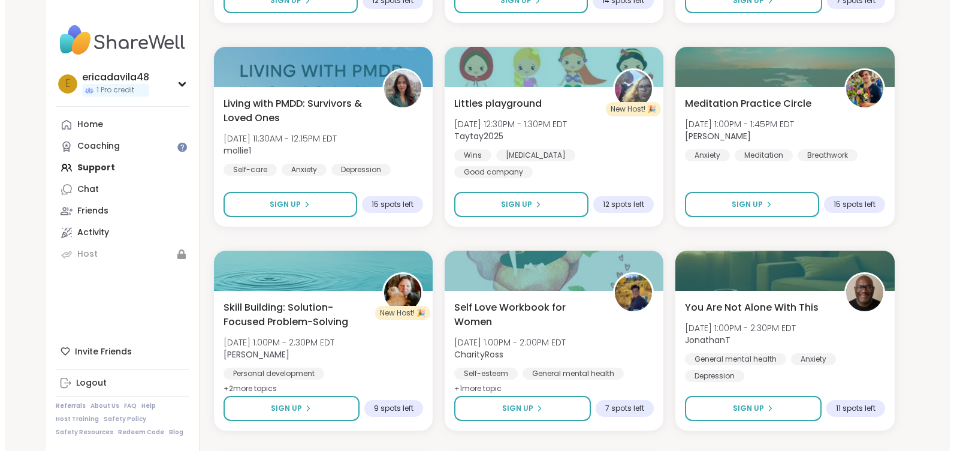
scroll to position [4314, 0]
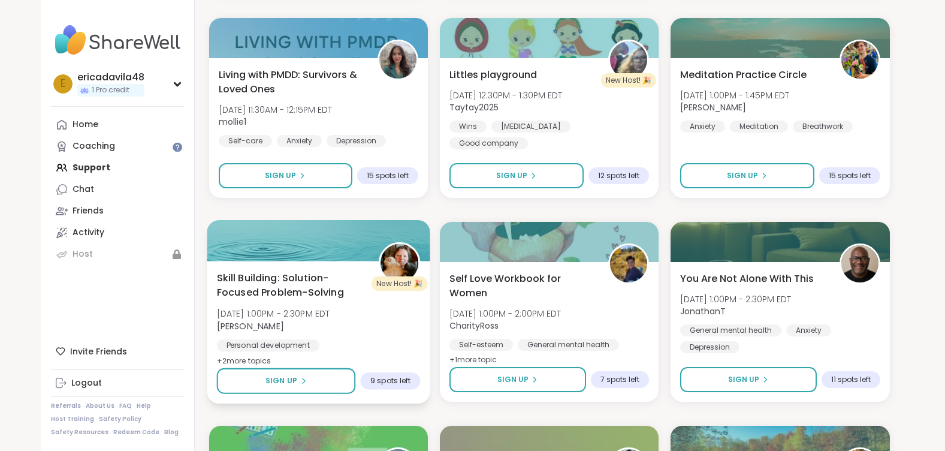
click at [242, 286] on span "Skill Building: Solution-Focused Problem-Solving" at bounding box center [290, 284] width 149 height 29
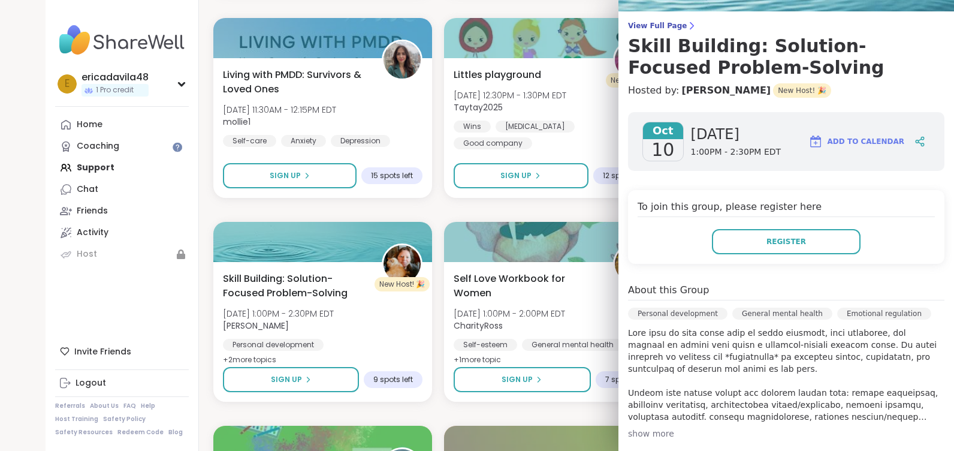
scroll to position [180, 0]
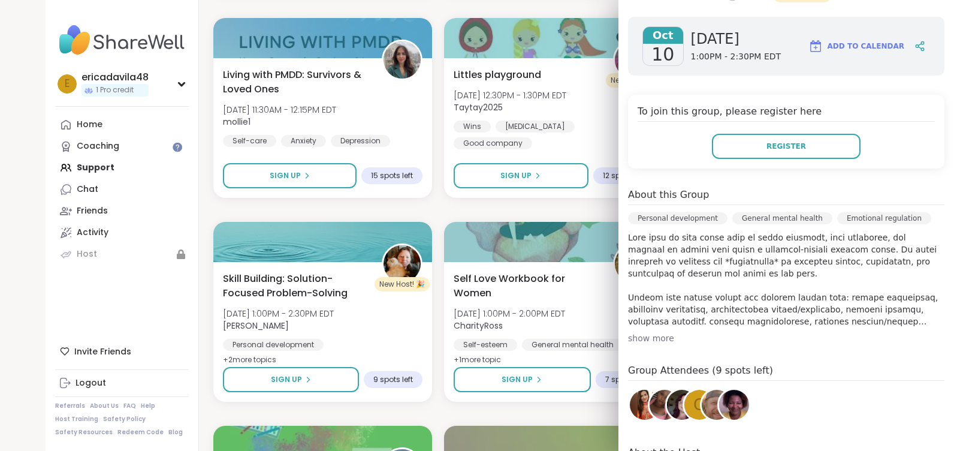
click at [659, 336] on div "show more" at bounding box center [786, 338] width 316 height 12
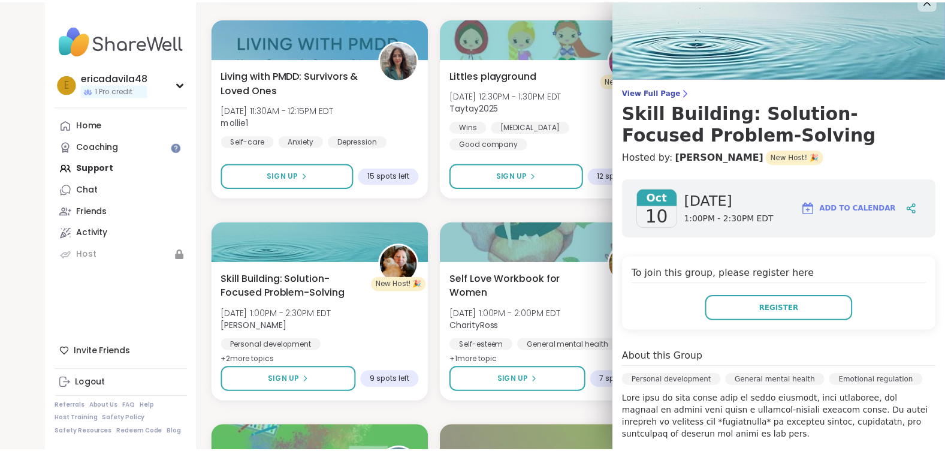
scroll to position [0, 0]
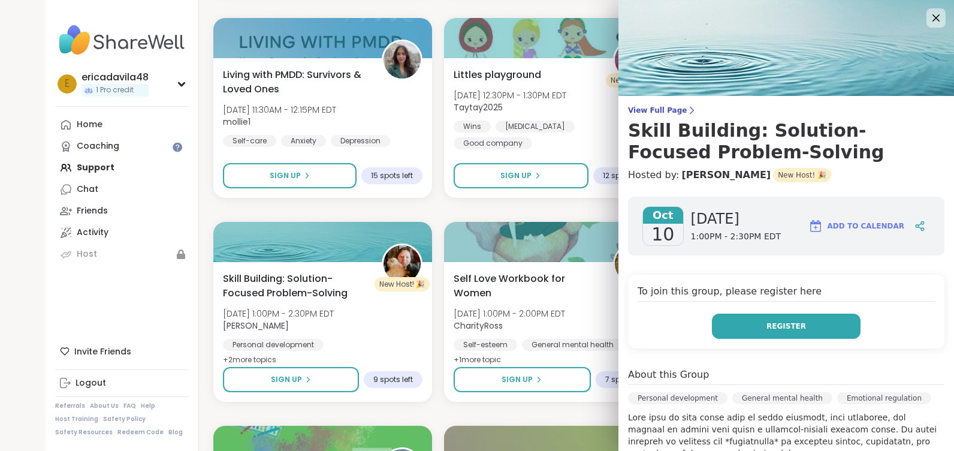
click at [794, 320] on button "Register" at bounding box center [786, 325] width 149 height 25
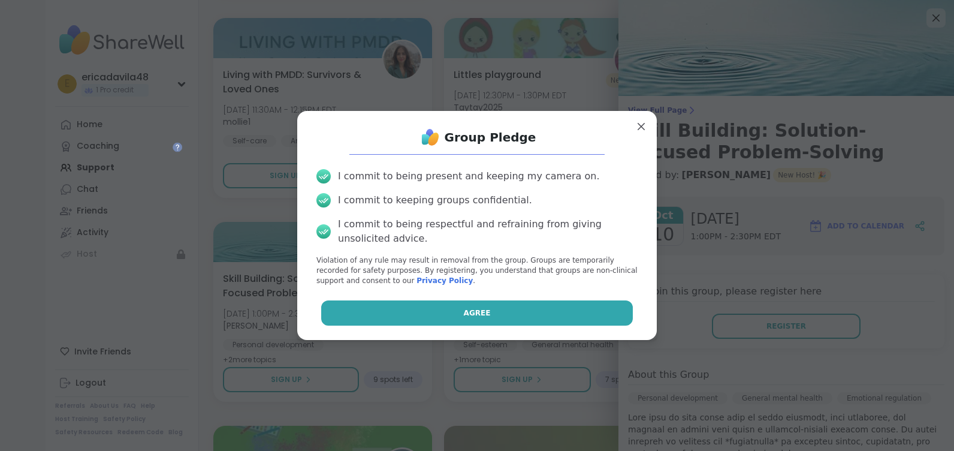
click at [464, 311] on span "Agree" at bounding box center [477, 312] width 27 height 11
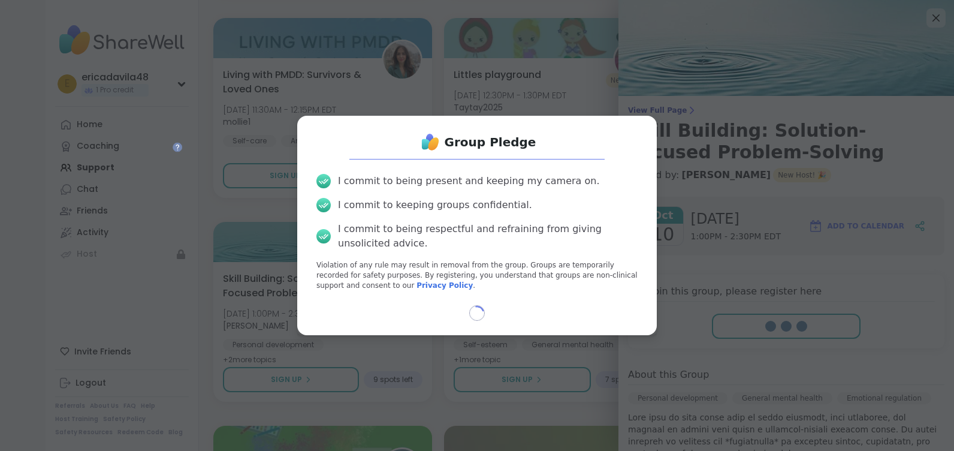
select select "**"
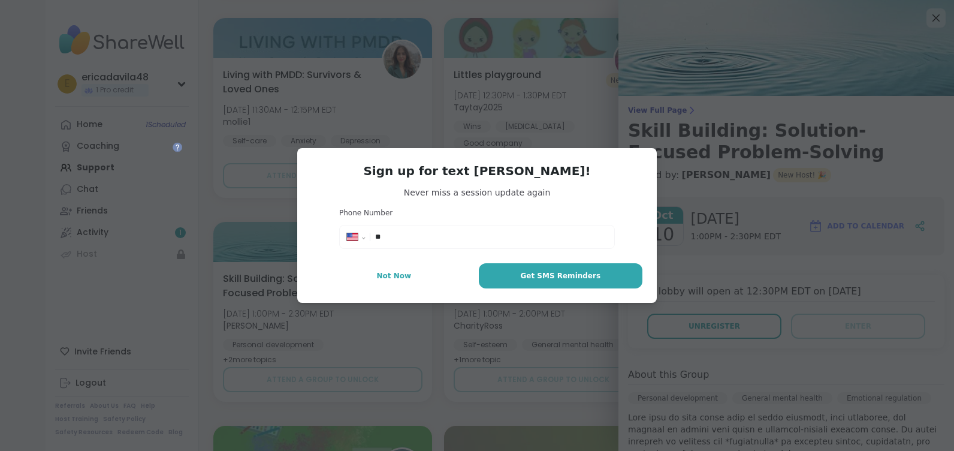
click at [452, 232] on input "**" at bounding box center [491, 237] width 232 height 12
type input "**********"
click at [586, 276] on span "Get SMS Reminders" at bounding box center [560, 275] width 80 height 11
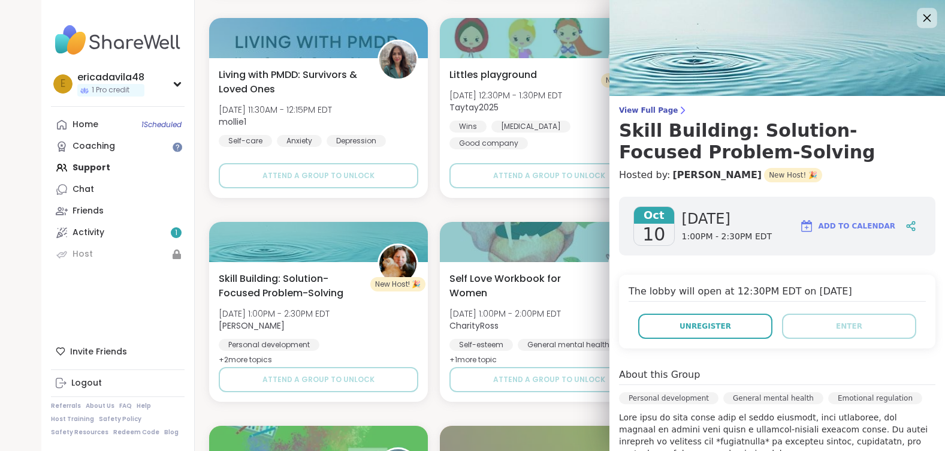
click at [924, 17] on icon at bounding box center [928, 18] width 8 height 8
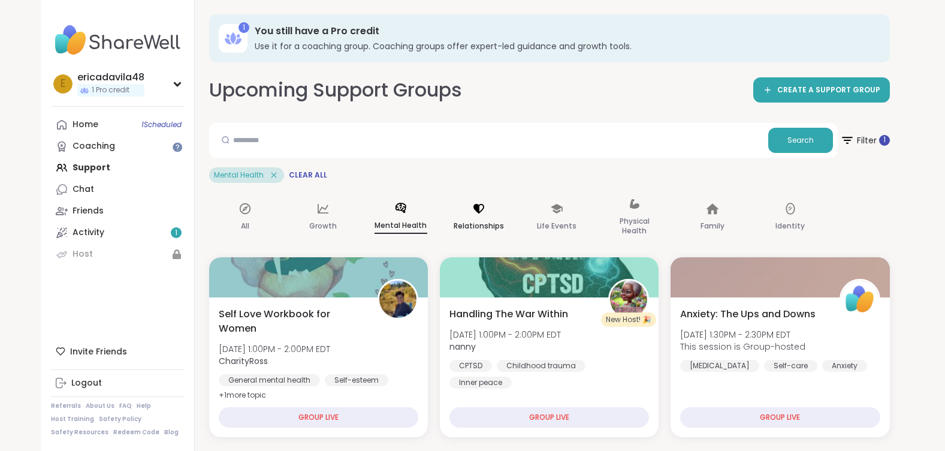
click at [488, 220] on p "Relationships" at bounding box center [479, 226] width 50 height 14
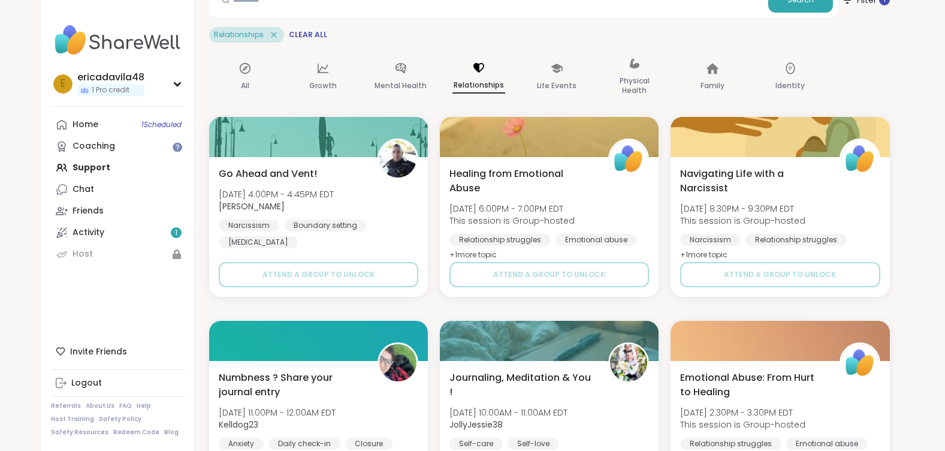
scroll to position [120, 0]
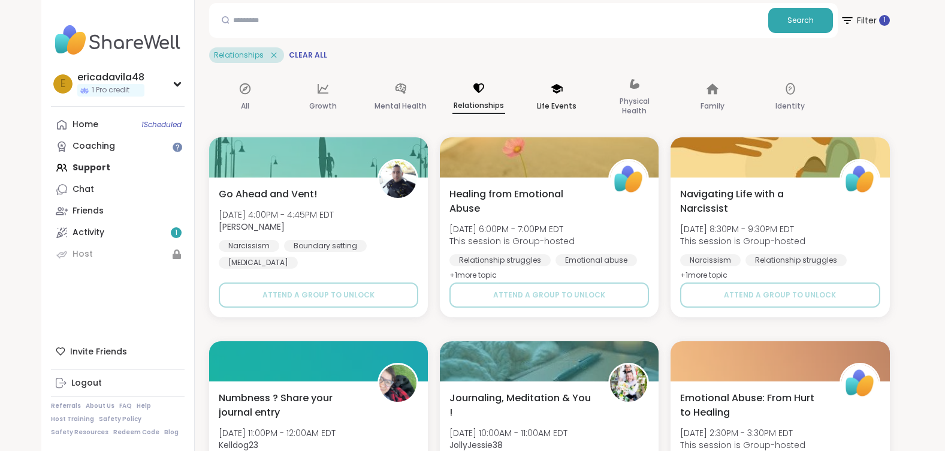
click at [563, 100] on p "Life Events" at bounding box center [557, 106] width 40 height 14
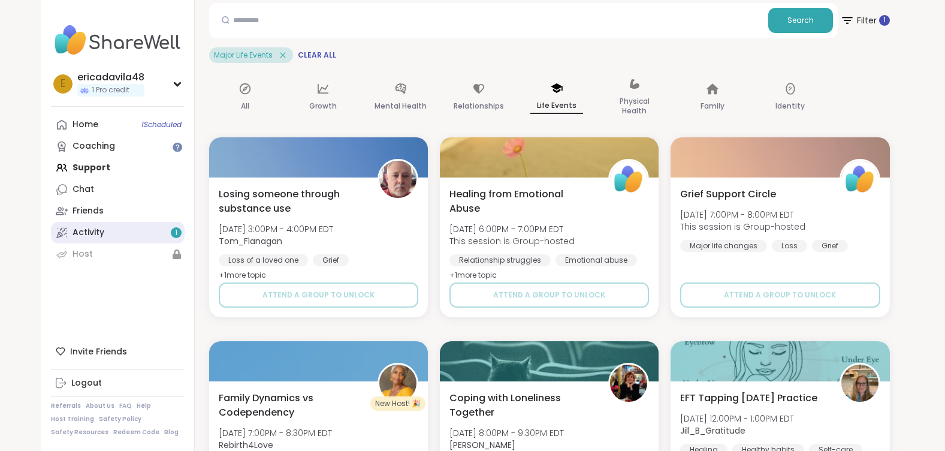
click at [139, 231] on link "Activity 1" at bounding box center [118, 233] width 134 height 22
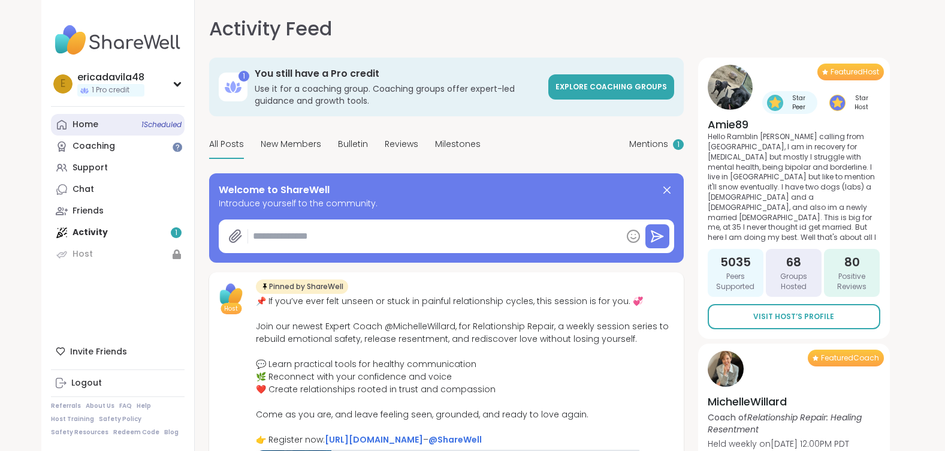
click at [89, 126] on div "Home 1 Scheduled" at bounding box center [86, 125] width 26 height 12
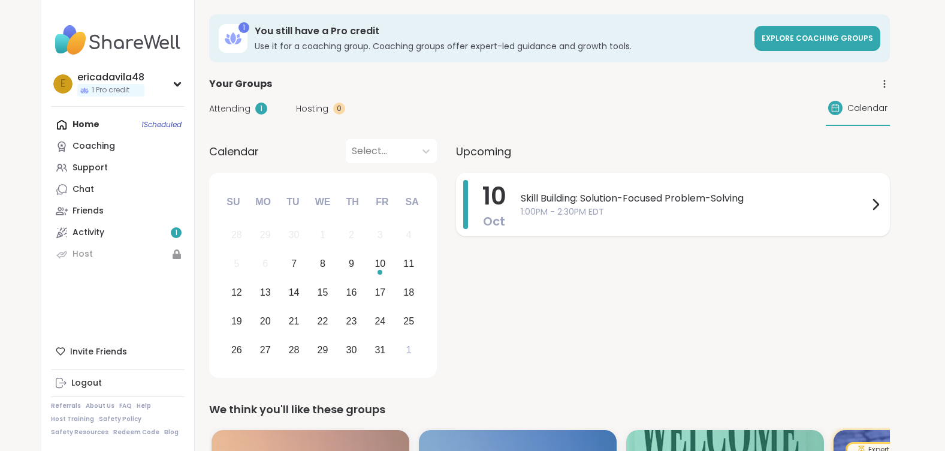
click at [871, 200] on icon at bounding box center [875, 204] width 14 height 14
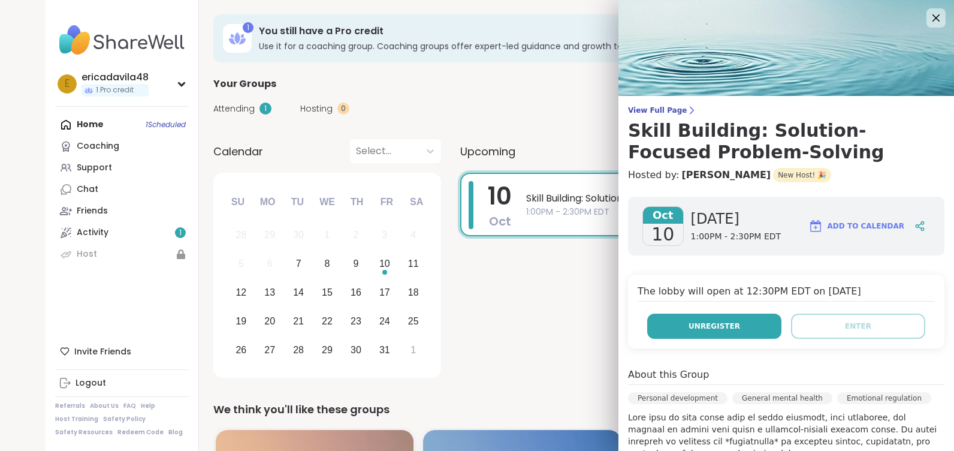
click at [726, 330] on button "Unregister" at bounding box center [714, 325] width 134 height 25
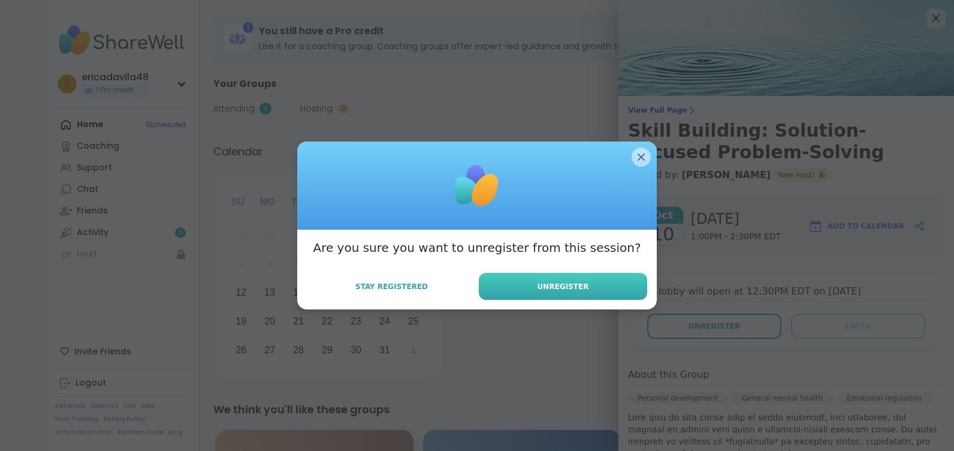
click at [548, 281] on span "Unregister" at bounding box center [564, 286] width 52 height 11
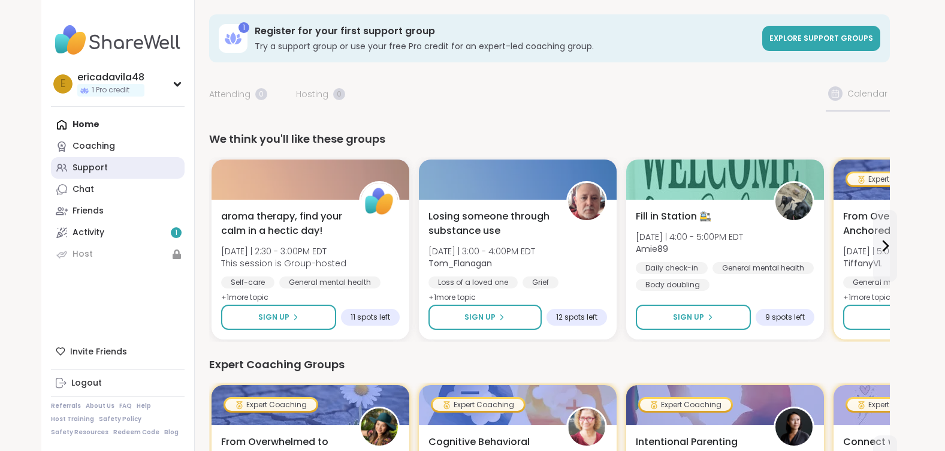
click at [93, 171] on div "Support" at bounding box center [90, 168] width 35 height 12
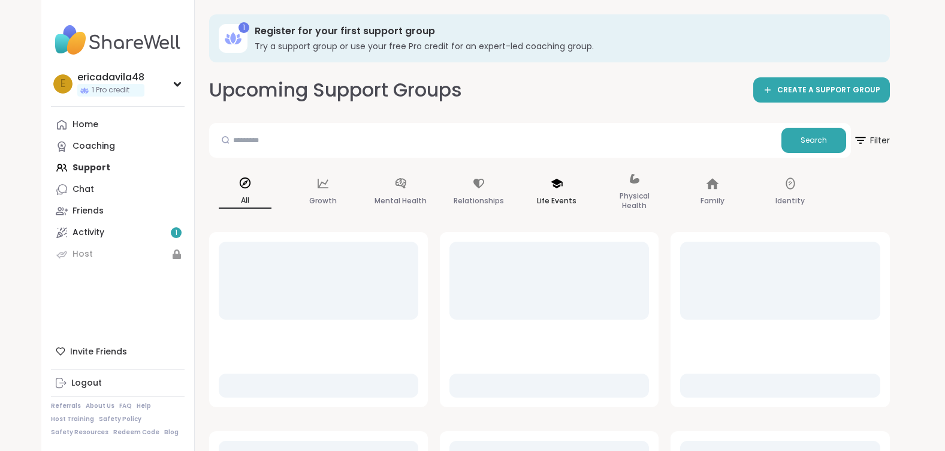
click at [554, 187] on icon at bounding box center [556, 183] width 13 height 13
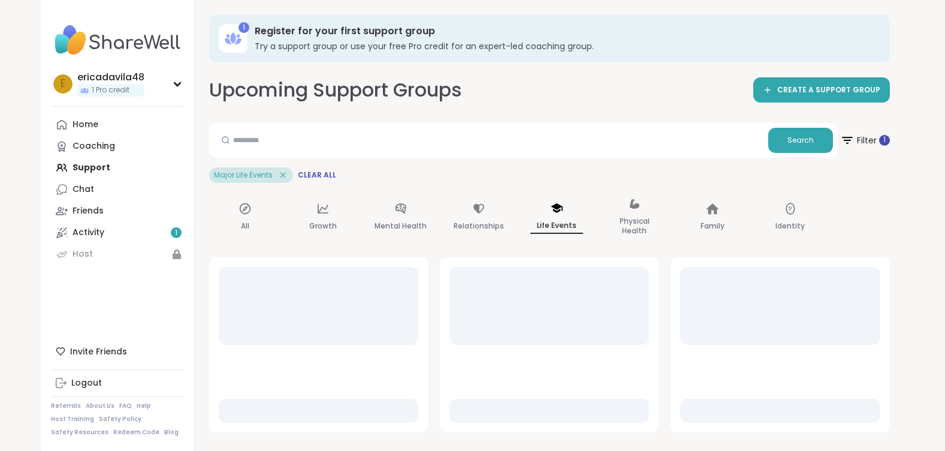
click at [560, 220] on p "Life Events" at bounding box center [556, 226] width 53 height 16
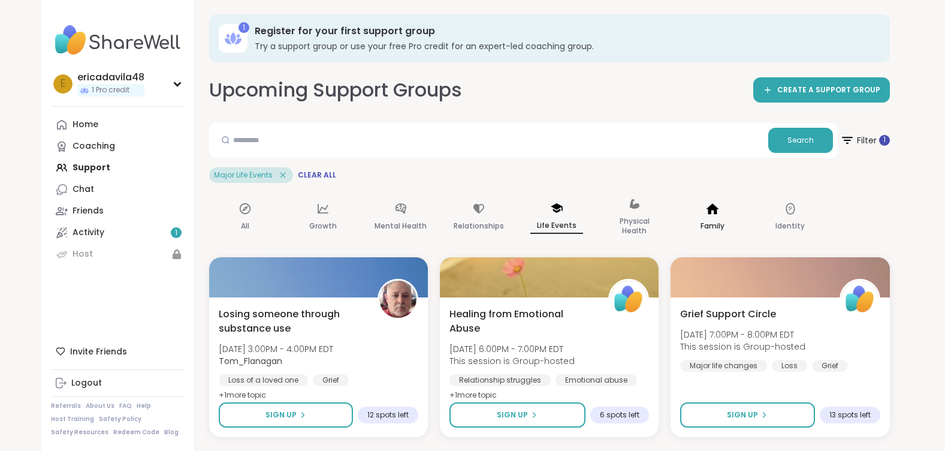
click at [717, 226] on p "Family" at bounding box center [713, 226] width 24 height 14
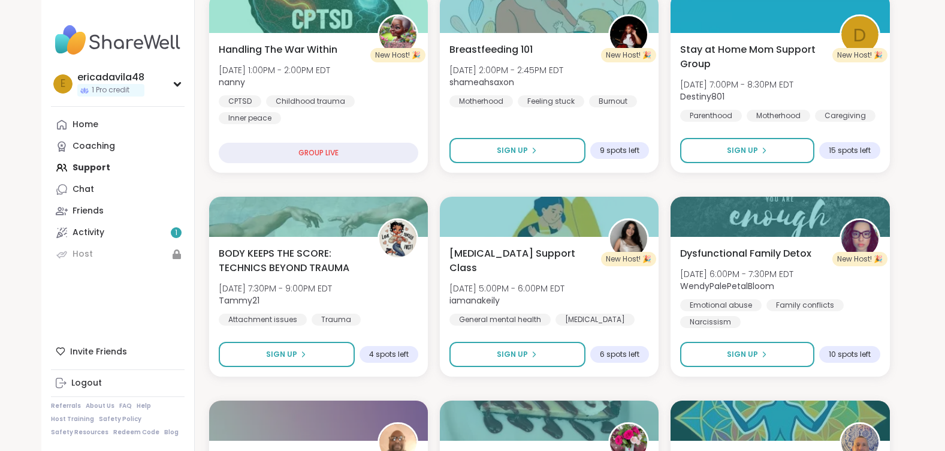
scroll to position [60, 0]
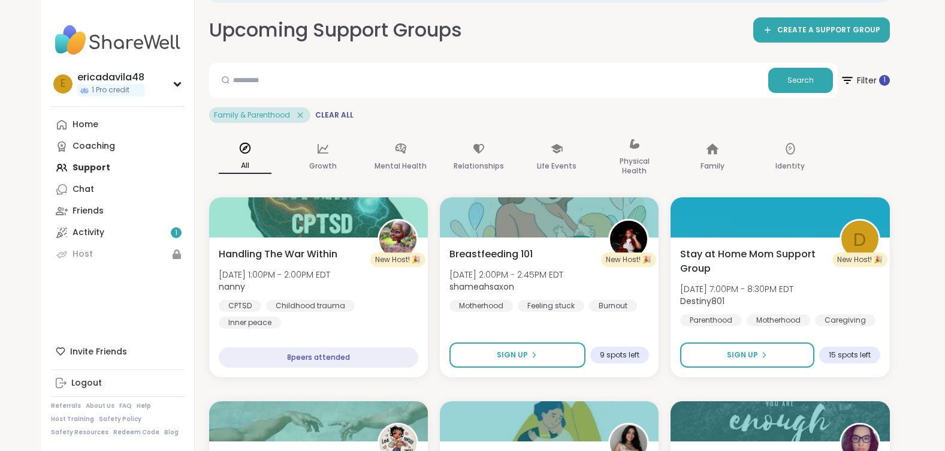
click at [301, 115] on icon at bounding box center [300, 115] width 11 height 11
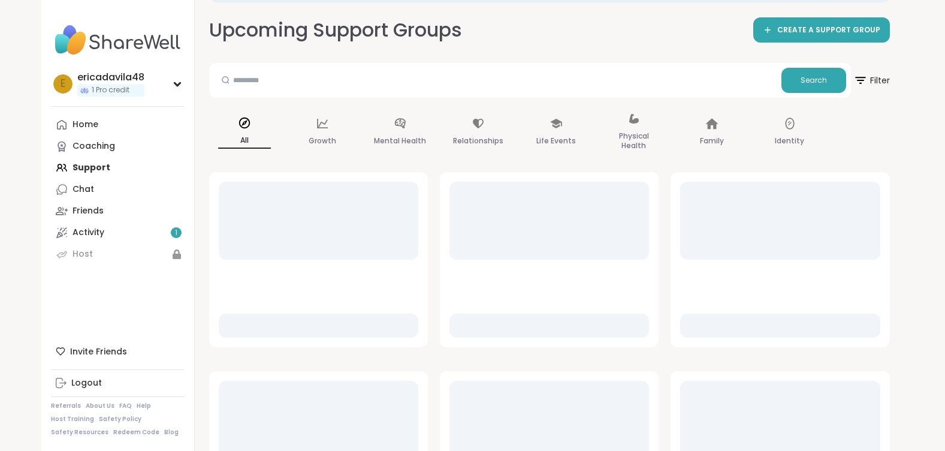
click at [242, 120] on icon at bounding box center [244, 122] width 13 height 13
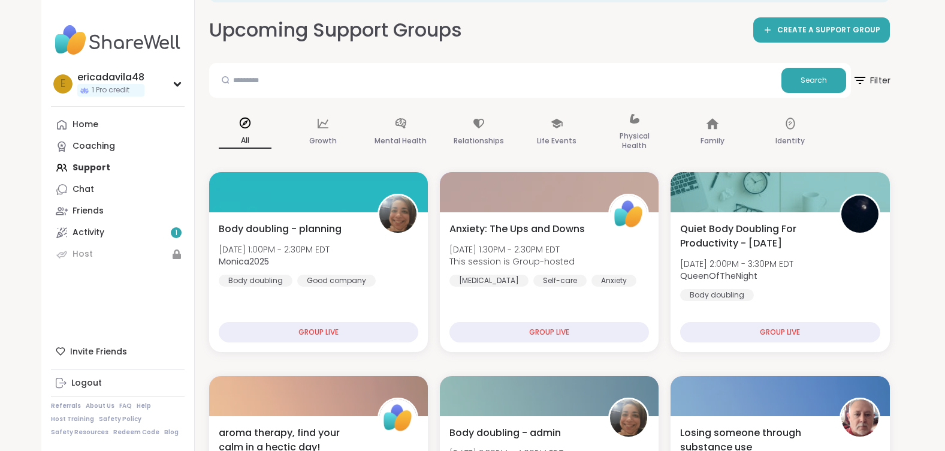
click at [877, 73] on span "Filter" at bounding box center [871, 80] width 38 height 30
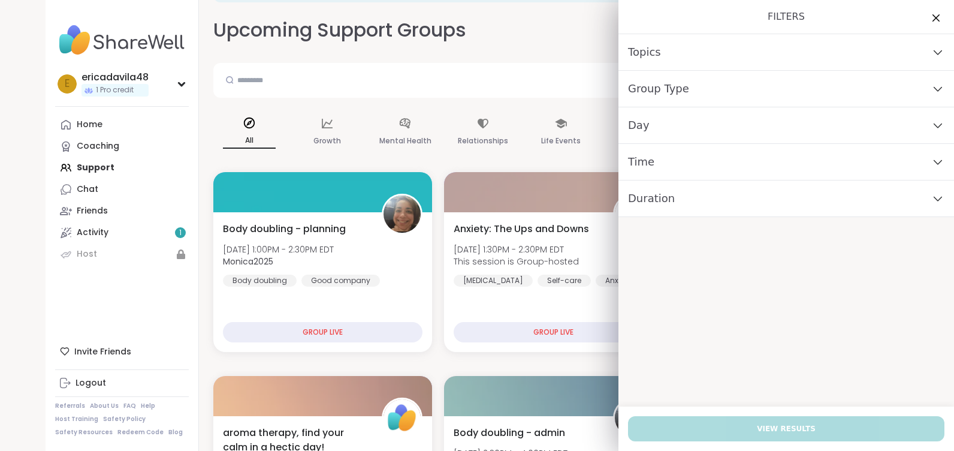
click at [915, 126] on div "Day" at bounding box center [786, 125] width 336 height 37
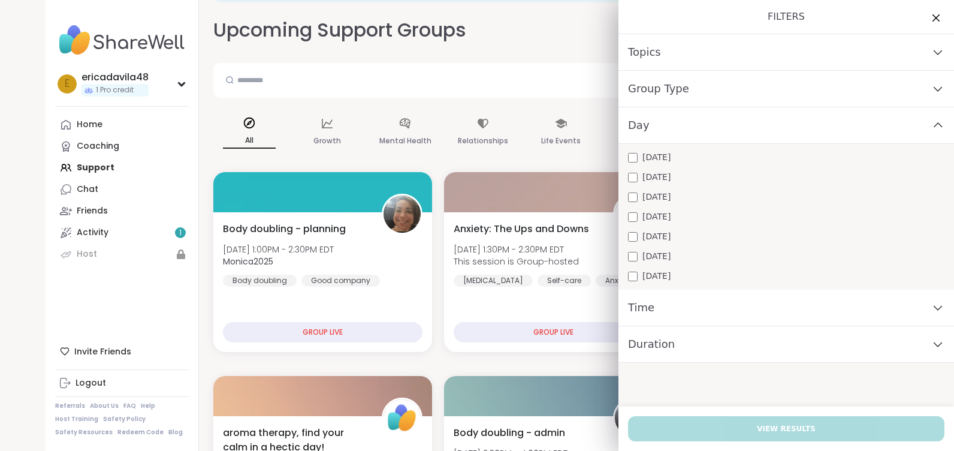
click at [648, 195] on span "[DATE]" at bounding box center [656, 197] width 28 height 13
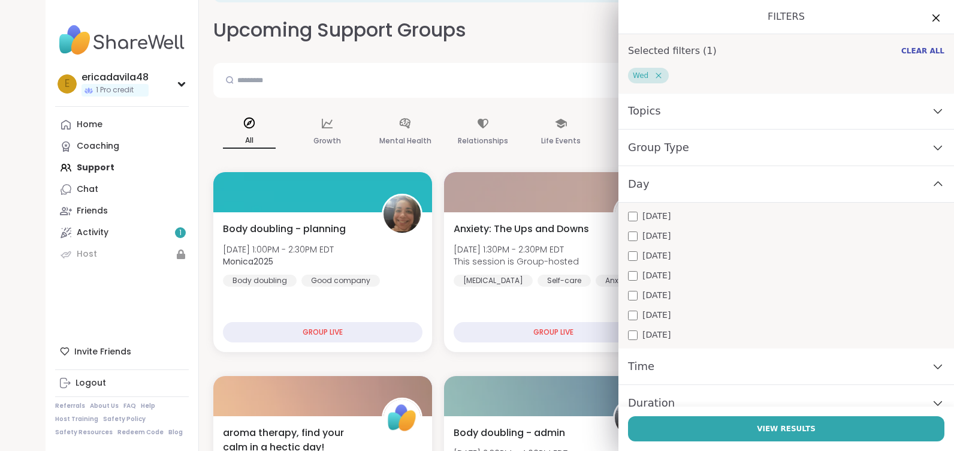
click at [642, 272] on span "[DATE]" at bounding box center [656, 275] width 28 height 13
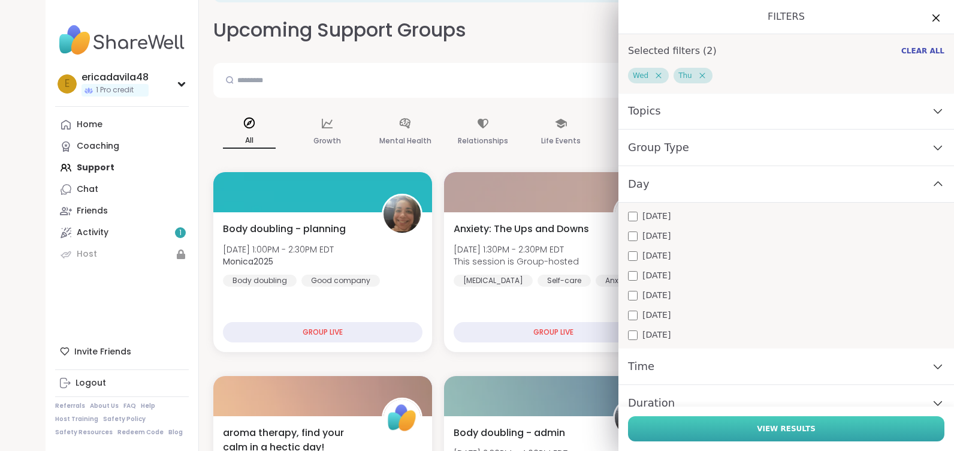
click at [780, 432] on span "View Results" at bounding box center [786, 428] width 59 height 11
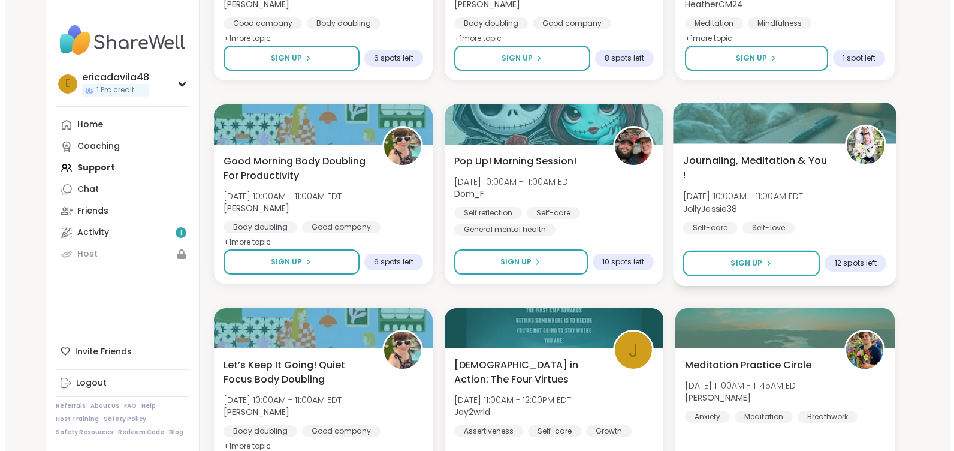
scroll to position [539, 0]
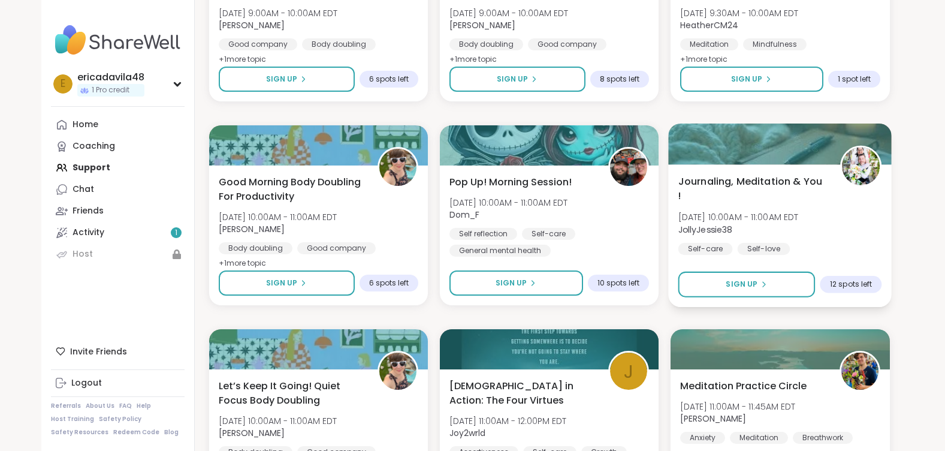
click at [775, 182] on span "Journaling, Meditation & You !" at bounding box center [752, 188] width 149 height 29
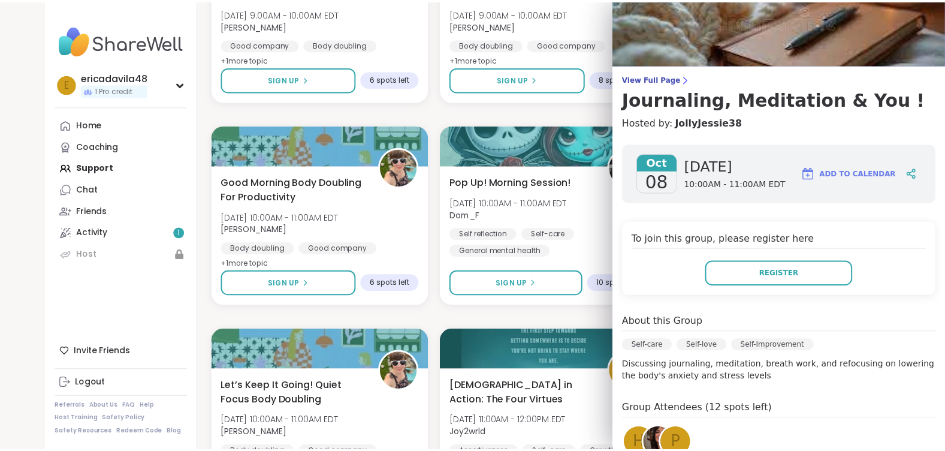
scroll to position [60, 0]
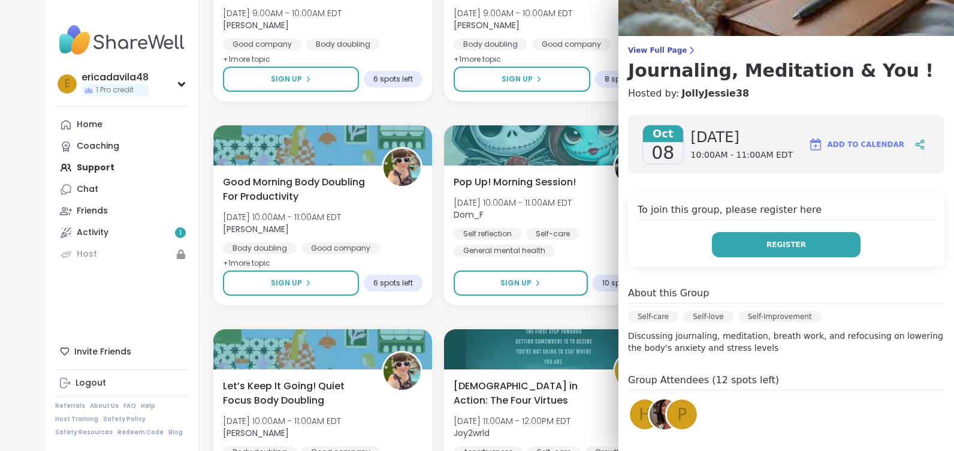
click at [771, 246] on span "Register" at bounding box center [787, 244] width 40 height 11
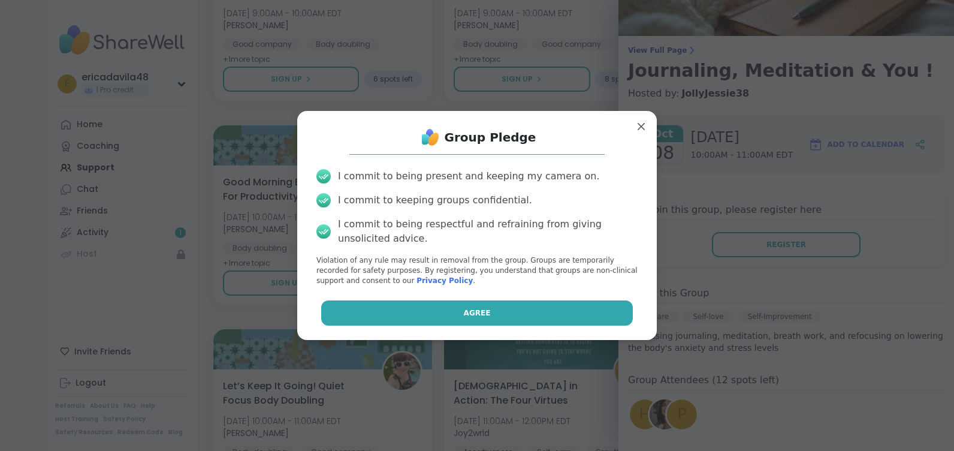
click at [472, 314] on span "Agree" at bounding box center [477, 312] width 27 height 11
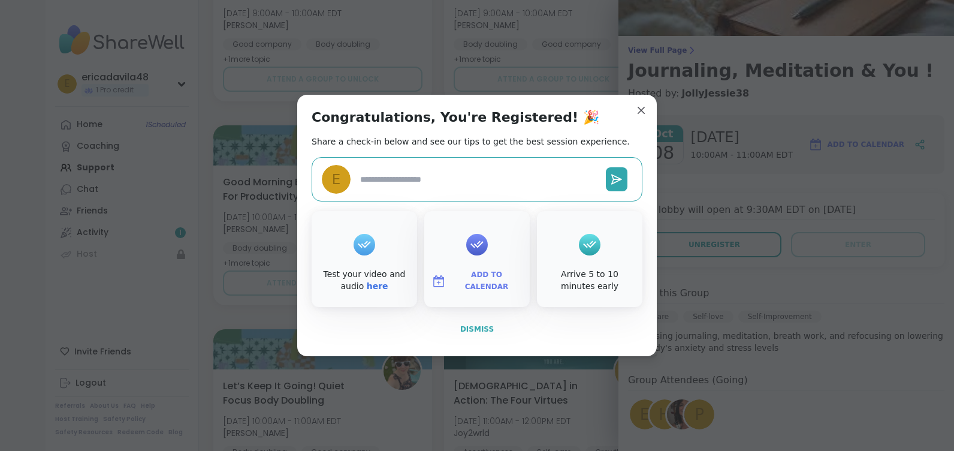
click at [478, 328] on span "Dismiss" at bounding box center [477, 329] width 34 height 8
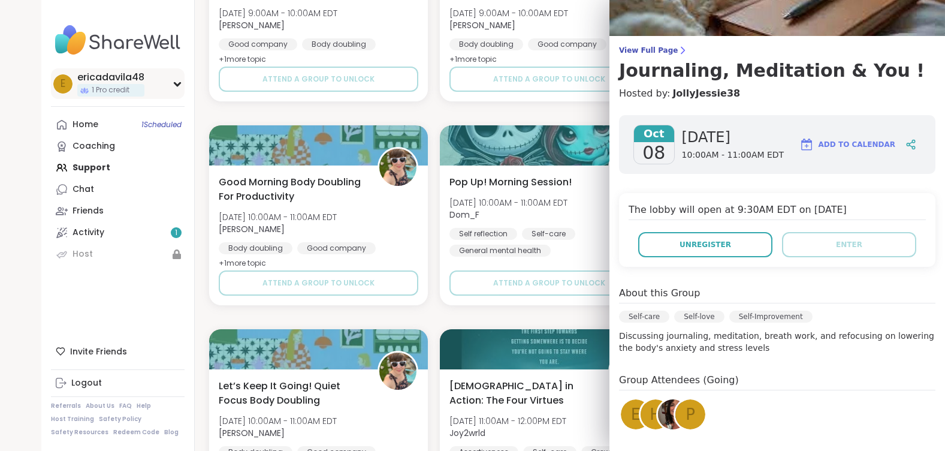
click at [129, 92] on span "1 Pro credit" at bounding box center [111, 90] width 38 height 10
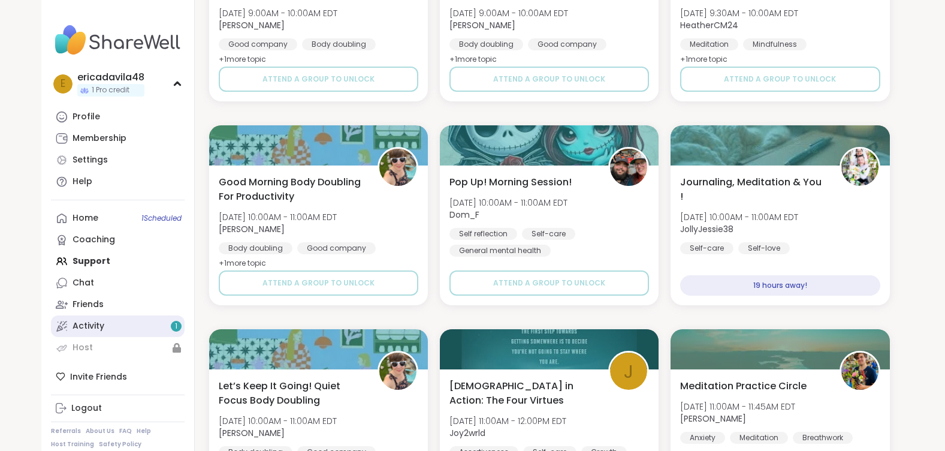
click at [117, 319] on link "Activity 1" at bounding box center [118, 326] width 134 height 22
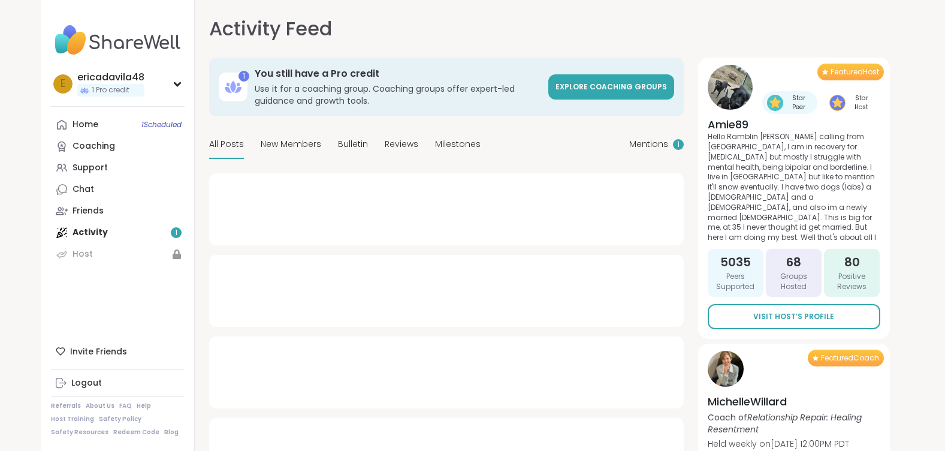
type textarea "*"
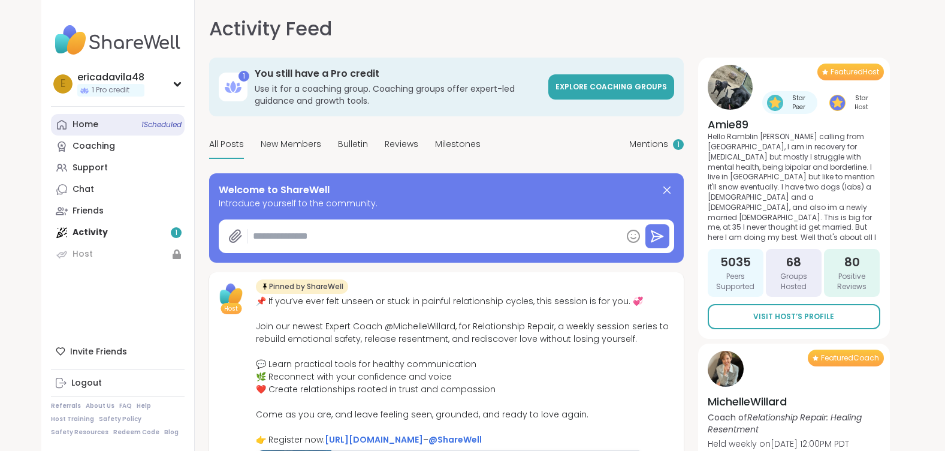
click at [88, 123] on div "Home 1 Scheduled" at bounding box center [86, 125] width 26 height 12
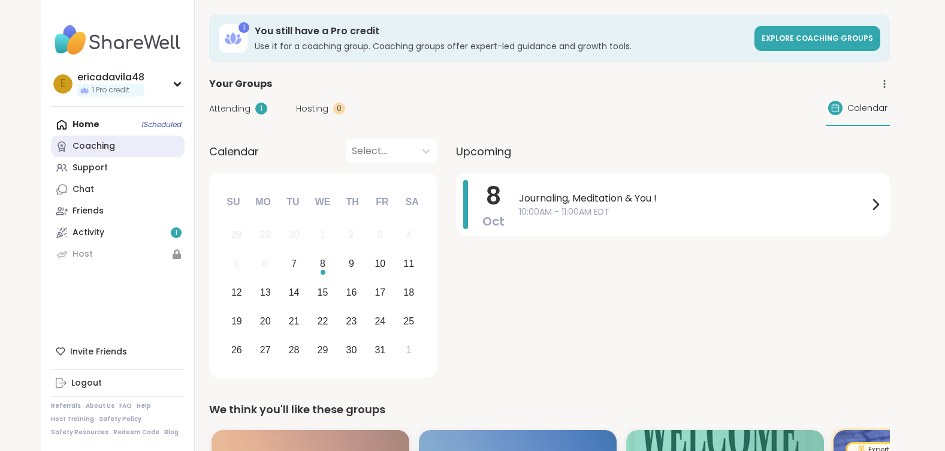
click at [102, 146] on div "Coaching" at bounding box center [94, 146] width 43 height 12
